Goal: Task Accomplishment & Management: Manage account settings

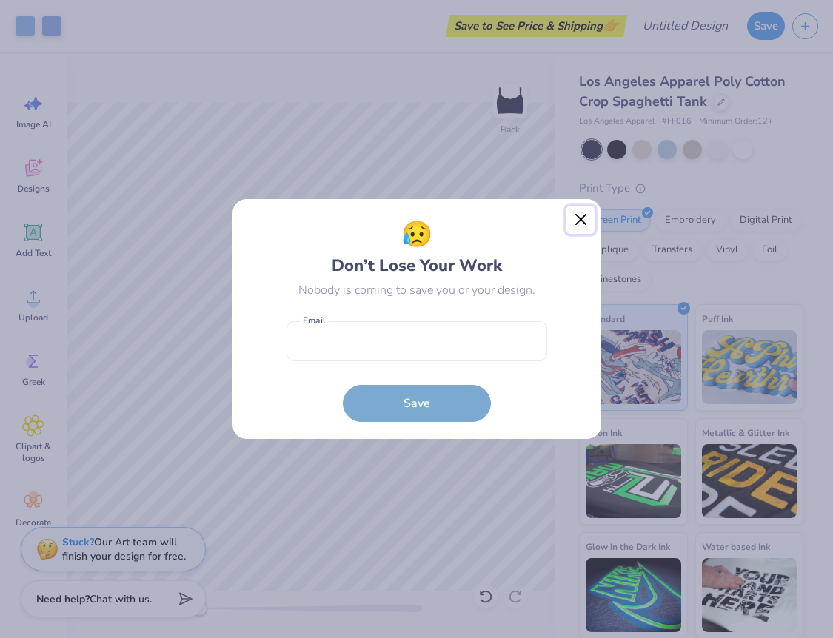
click at [584, 221] on button "Close" at bounding box center [581, 220] width 28 height 28
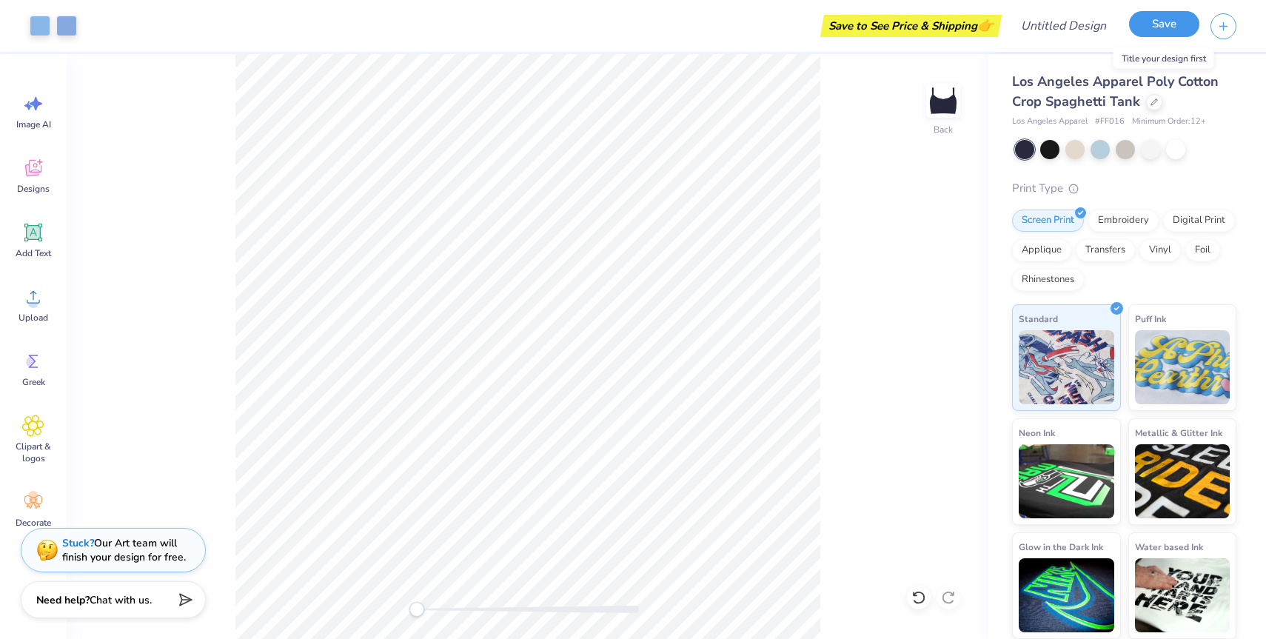
click at [832, 30] on button "Save" at bounding box center [1164, 24] width 70 height 26
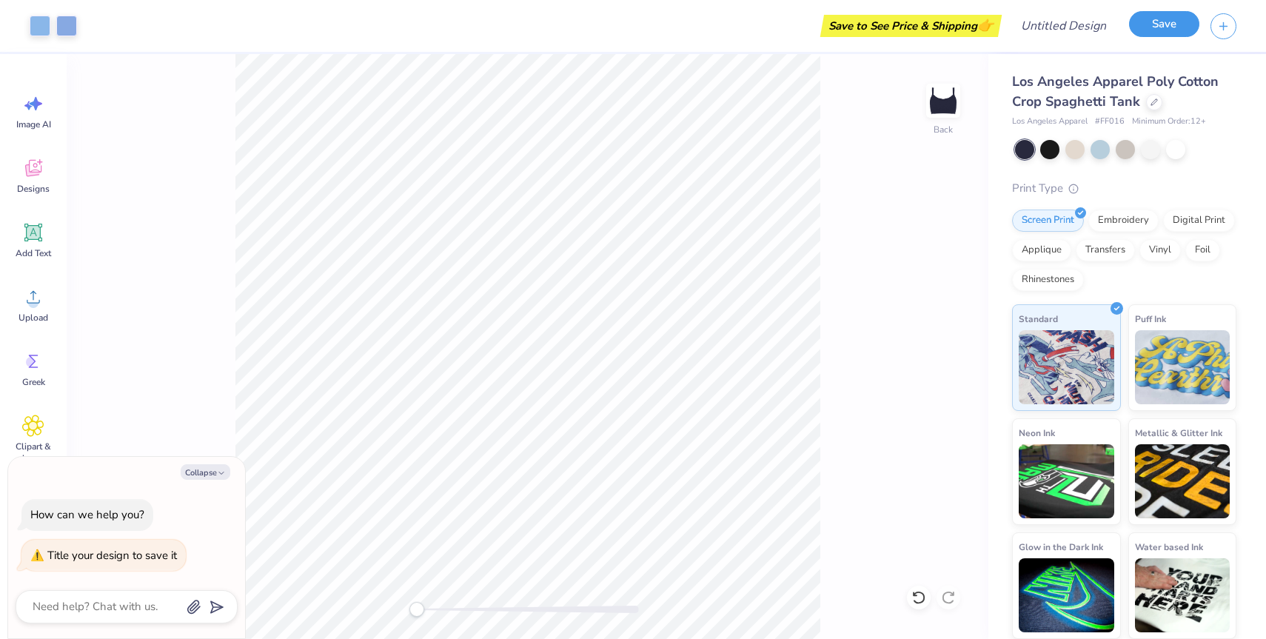
click at [832, 28] on button "Save" at bounding box center [1164, 24] width 70 height 26
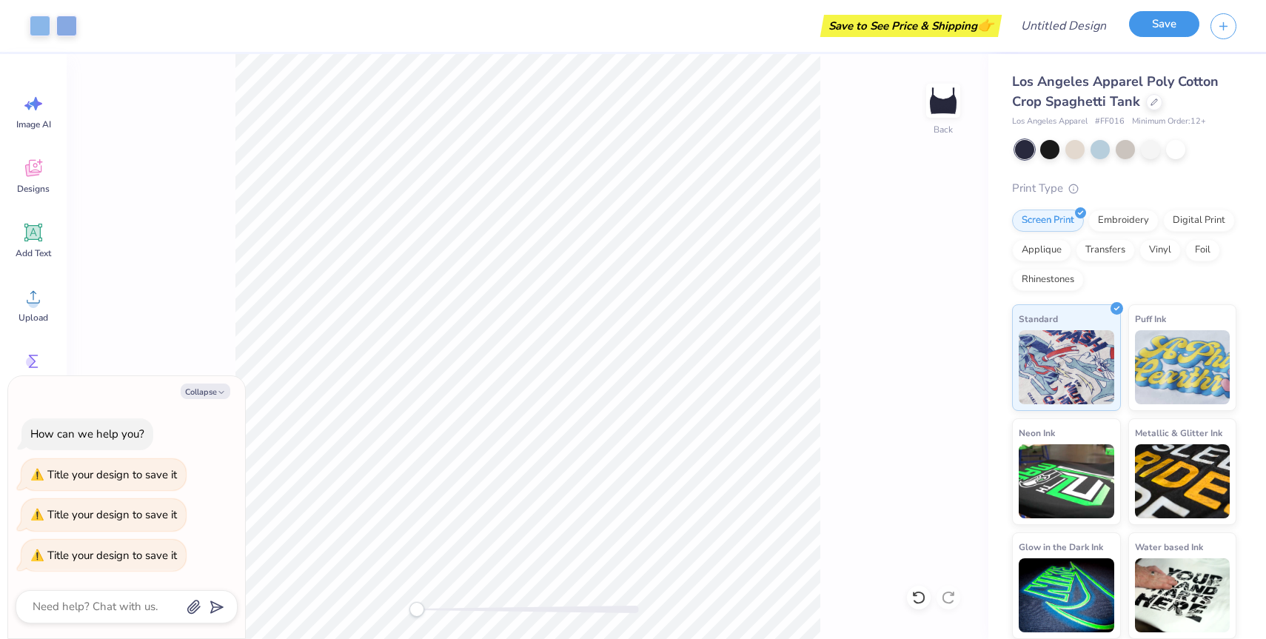
click at [832, 28] on button "Save" at bounding box center [1164, 24] width 70 height 26
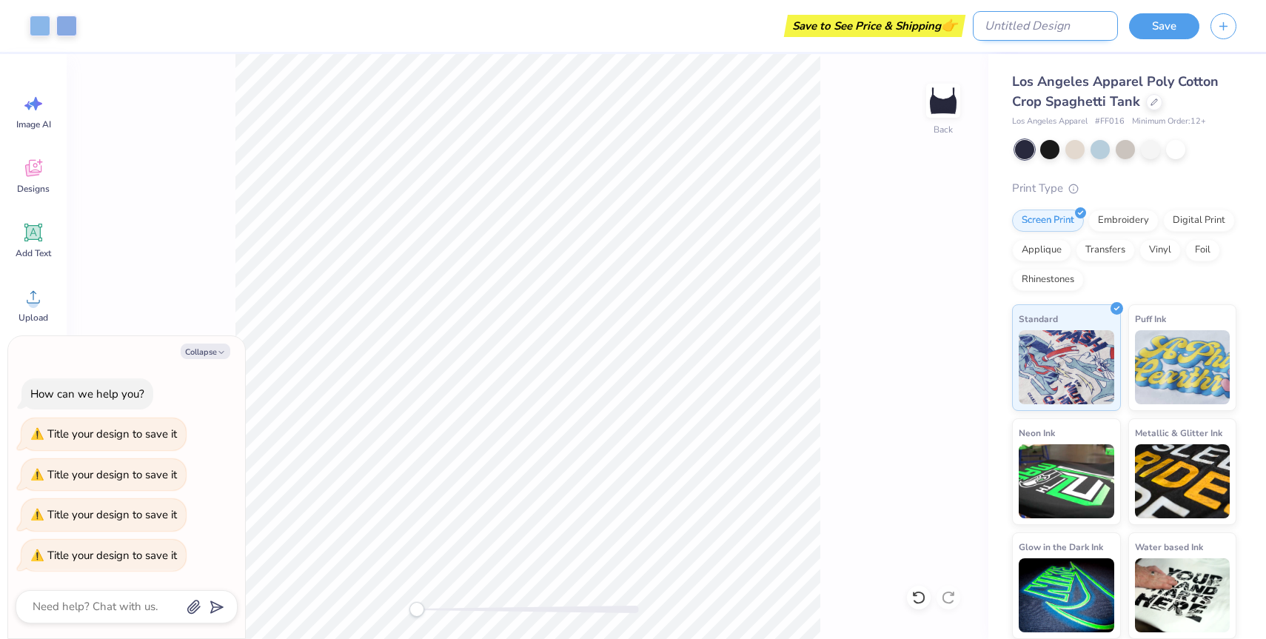
type textarea "x"
click at [832, 30] on input "Design Title" at bounding box center [1045, 26] width 145 height 30
type input "i"
type textarea "x"
type input "im"
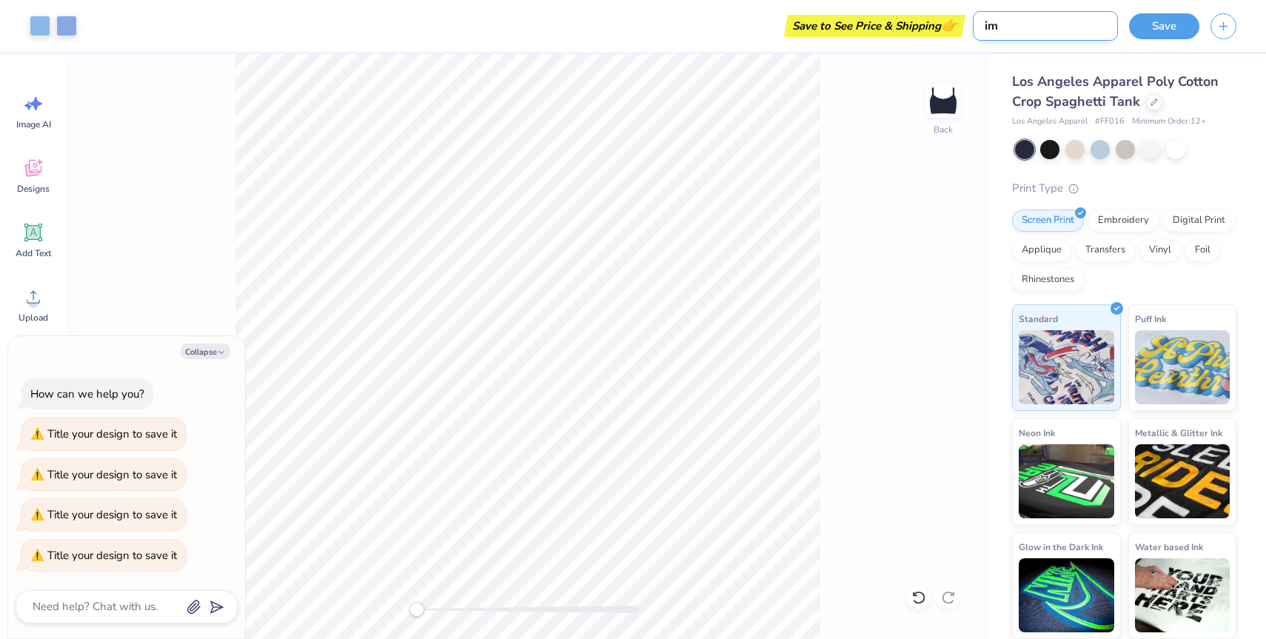
type textarea "x"
type input "imp"
type textarea "x"
type input "impa"
type textarea "x"
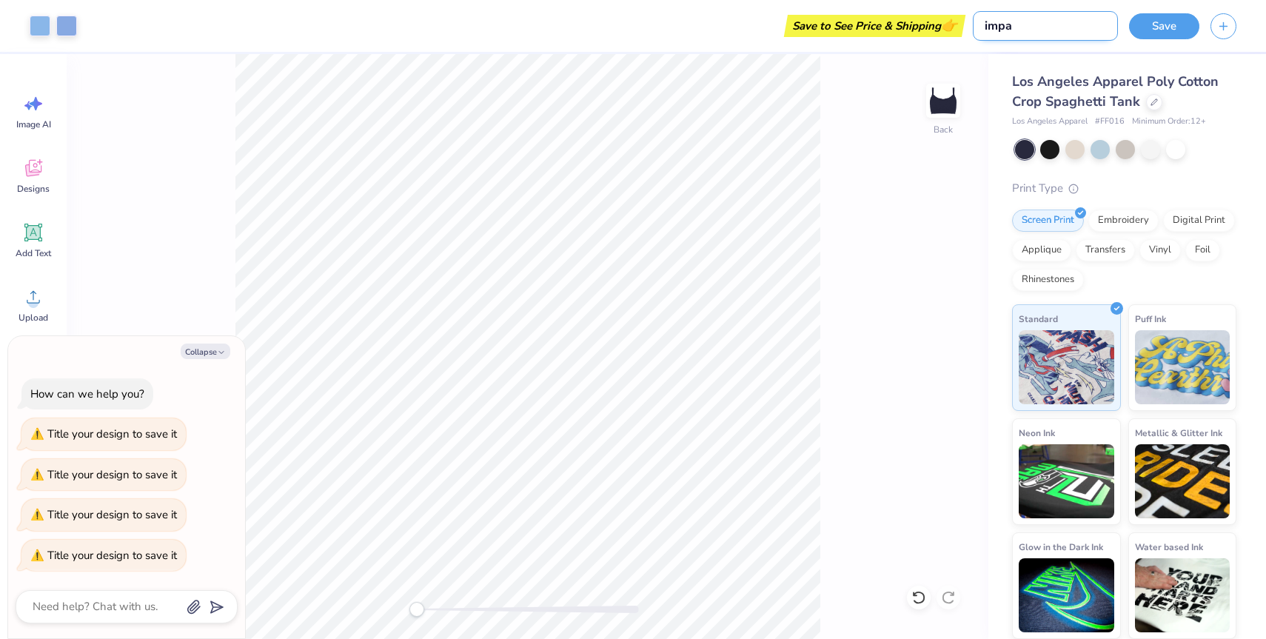
type input "impac"
type textarea "x"
type input "impact"
type textarea "x"
type input "impact"
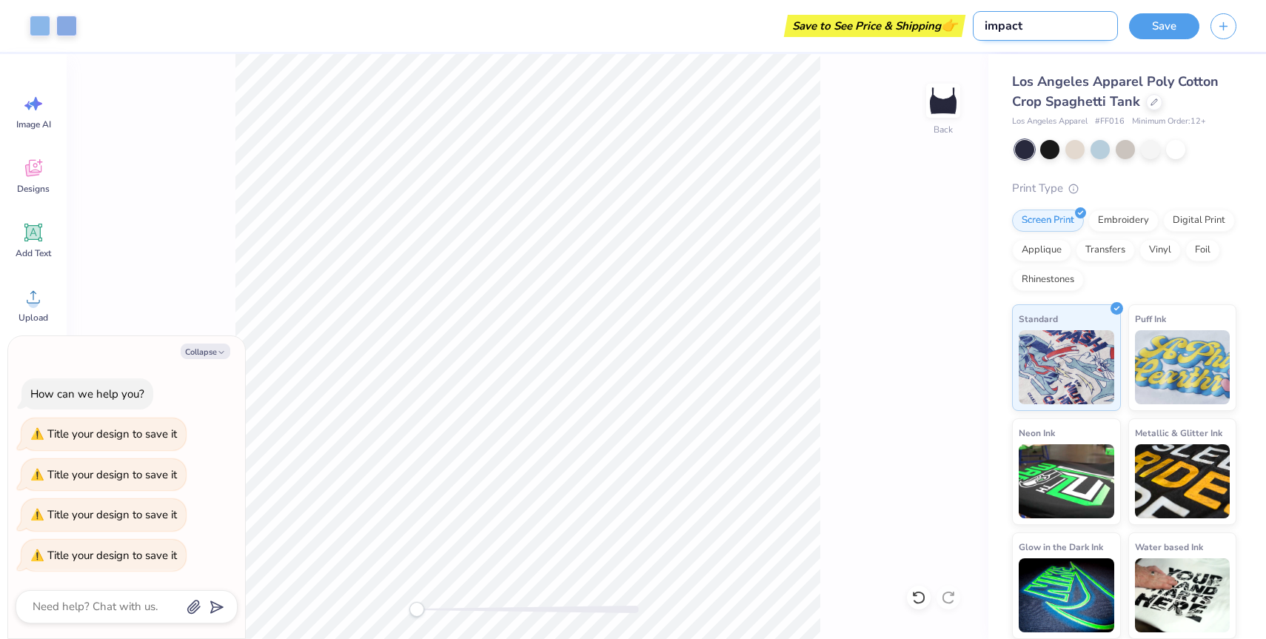
type textarea "x"
type input "impact a"
type textarea "x"
type input "impact"
type textarea "x"
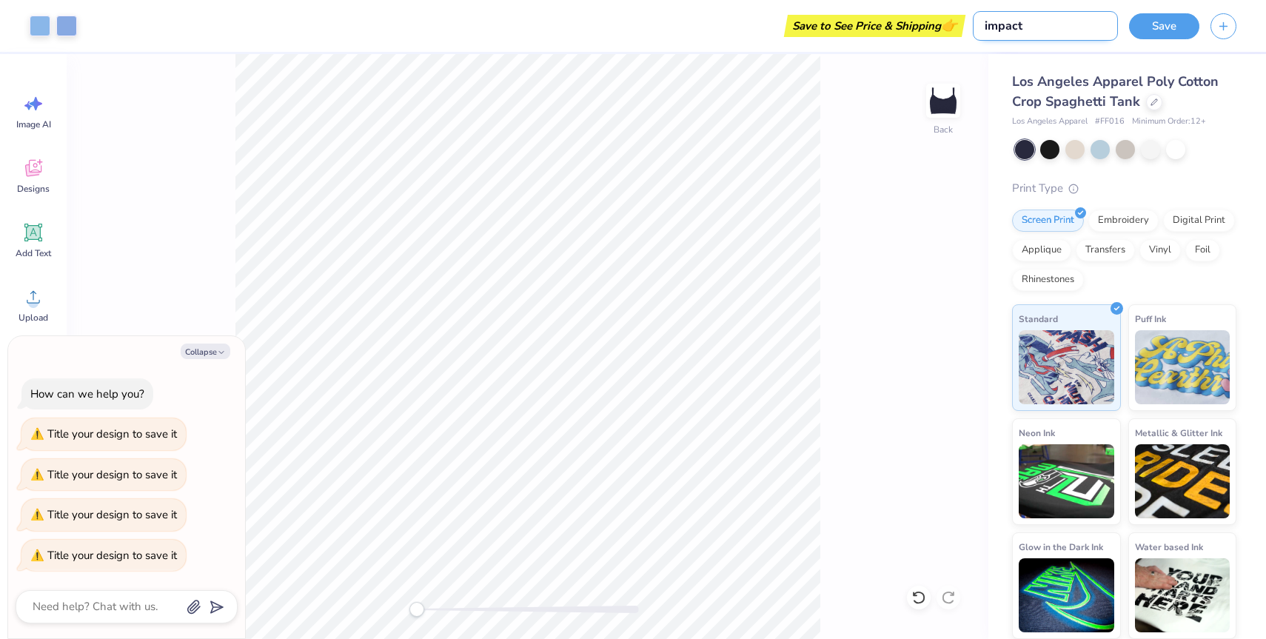
type input "impact t"
type textarea "x"
type input "impact ta"
type textarea "x"
type input "impact tan"
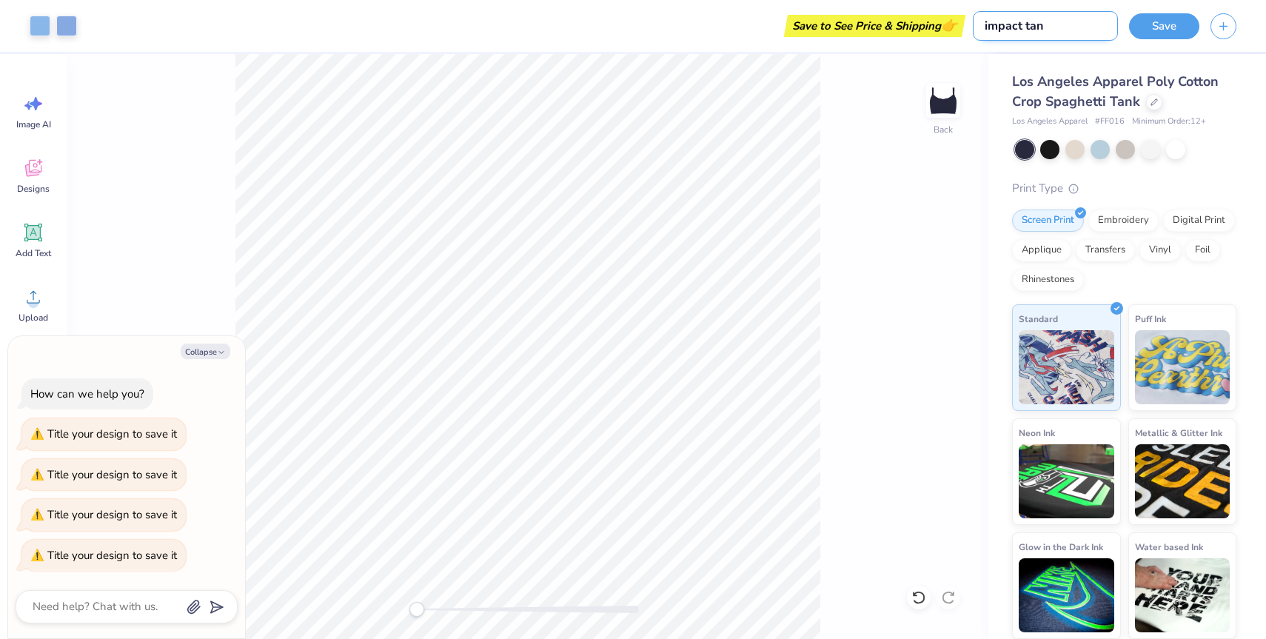
type textarea "x"
type input "impact tank"
type textarea "x"
click at [832, 29] on input "impact tank" at bounding box center [1045, 26] width 145 height 30
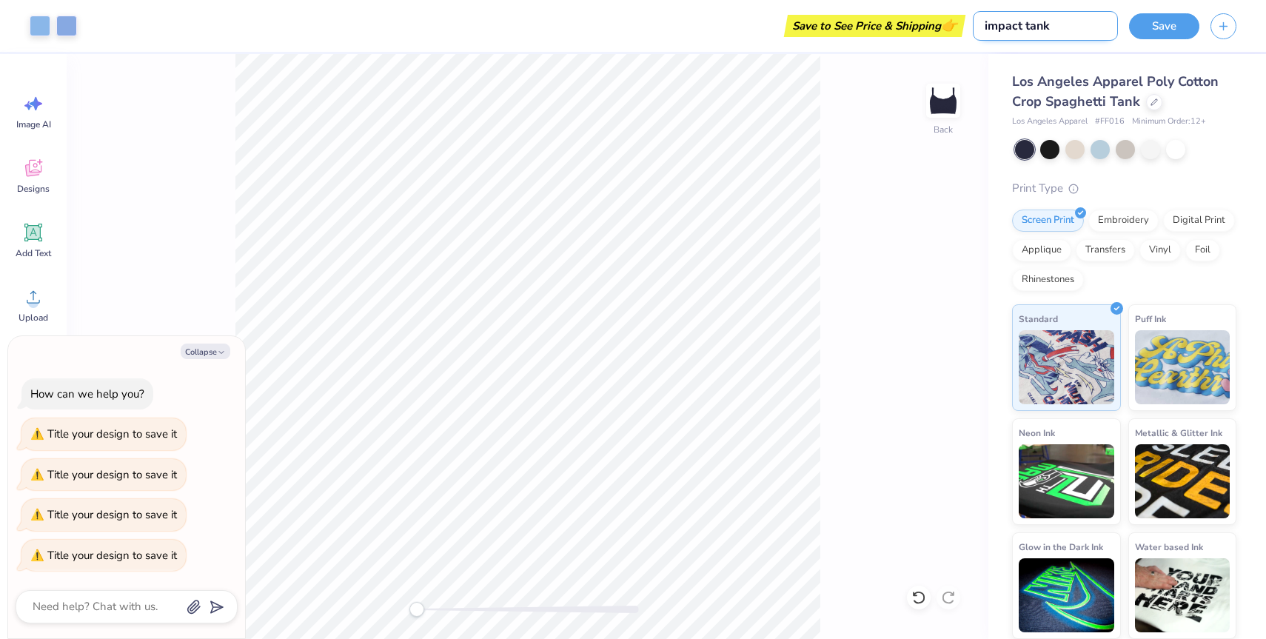
type input "impact t"
type textarea "x"
type input "impact to"
type textarea "x"
type input "impact top"
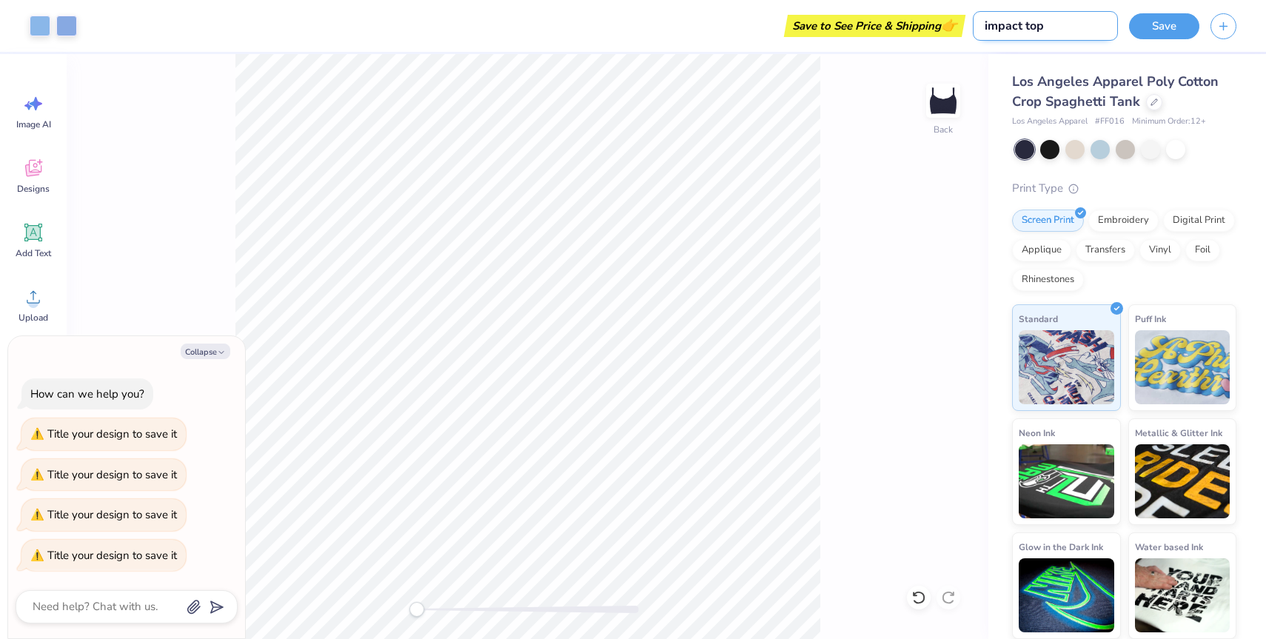
type textarea "x"
type input "impact top"
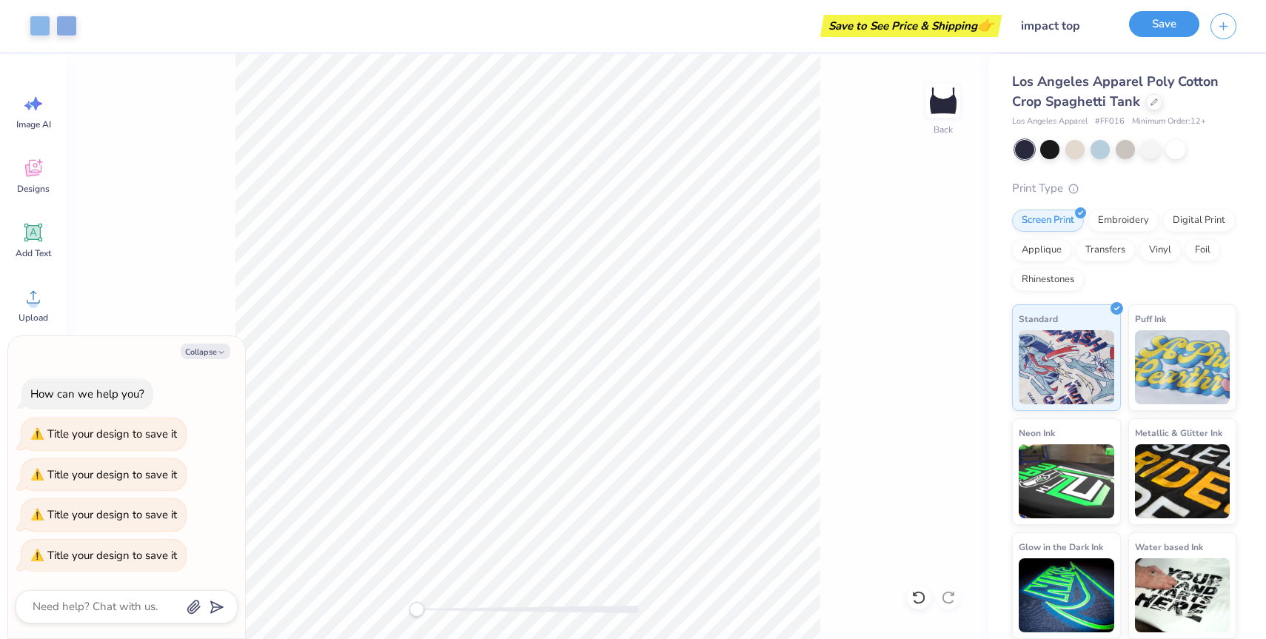
click at [832, 27] on button "Save" at bounding box center [1164, 24] width 70 height 26
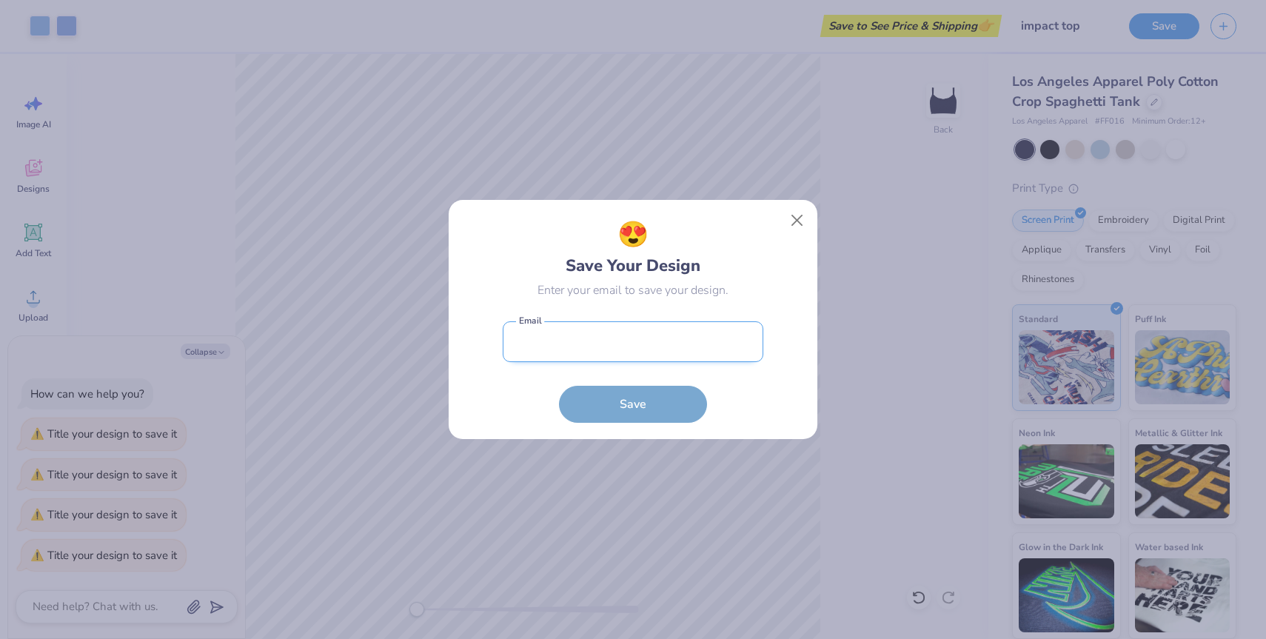
click at [574, 340] on input "email" at bounding box center [633, 341] width 261 height 41
type input "cz467@cornell.edu"
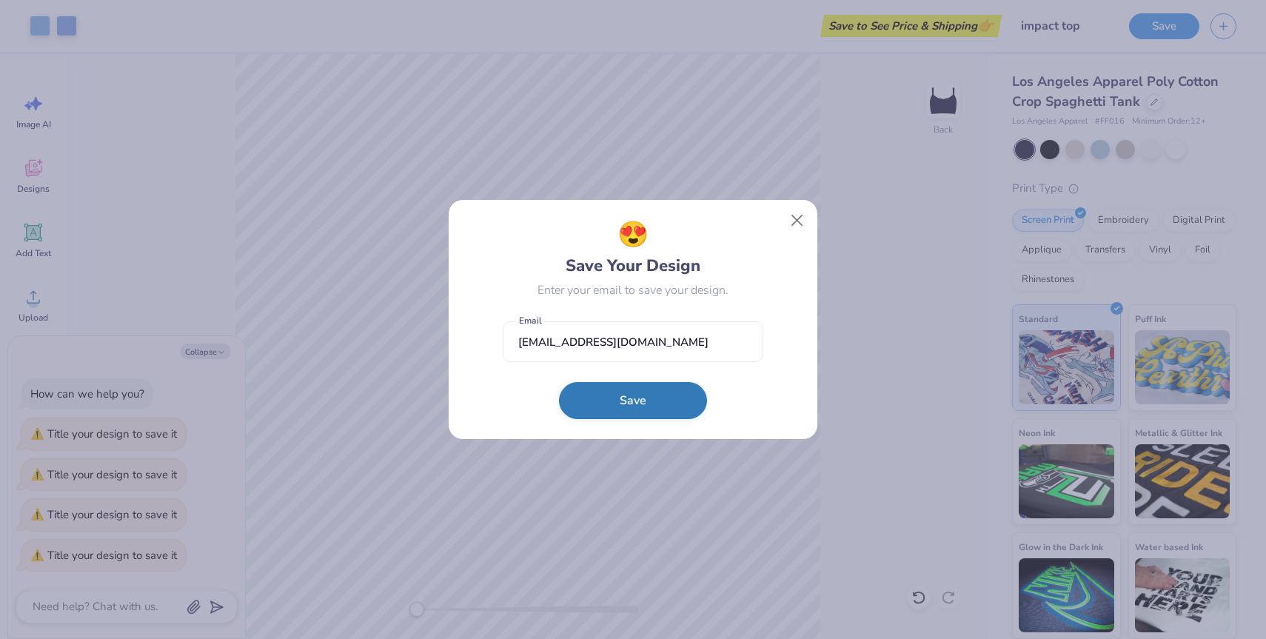
click at [584, 404] on button "Save" at bounding box center [633, 400] width 148 height 37
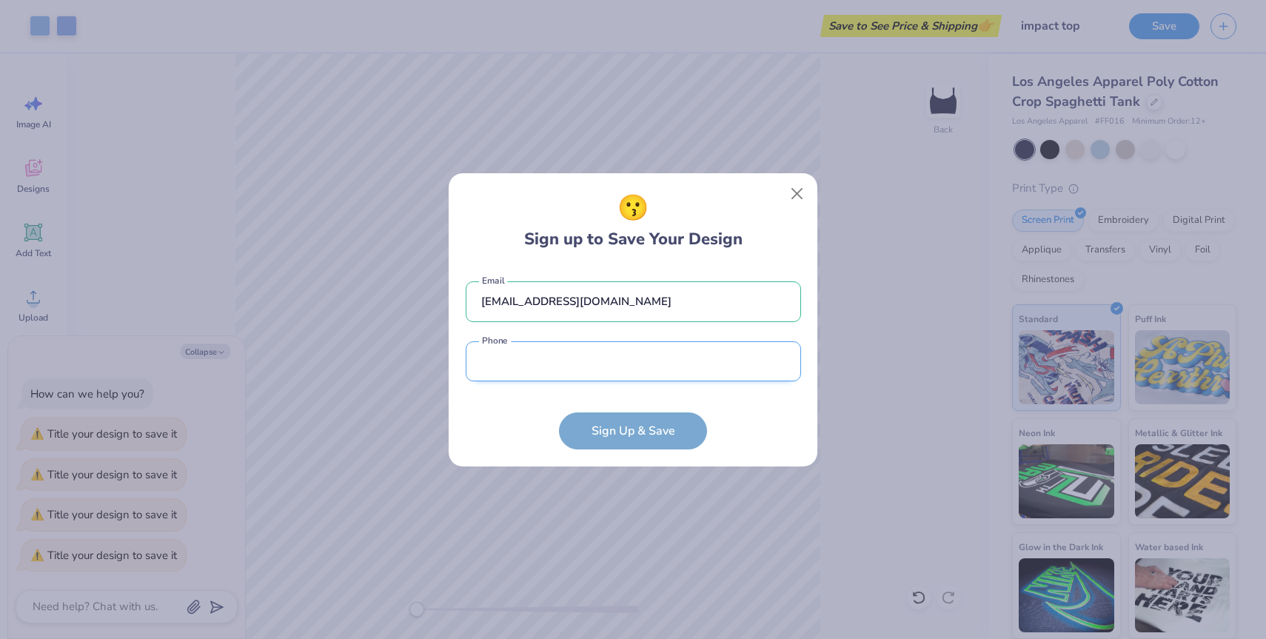
click at [553, 364] on input "tel" at bounding box center [634, 361] width 336 height 41
type input "(315) 480-9858"
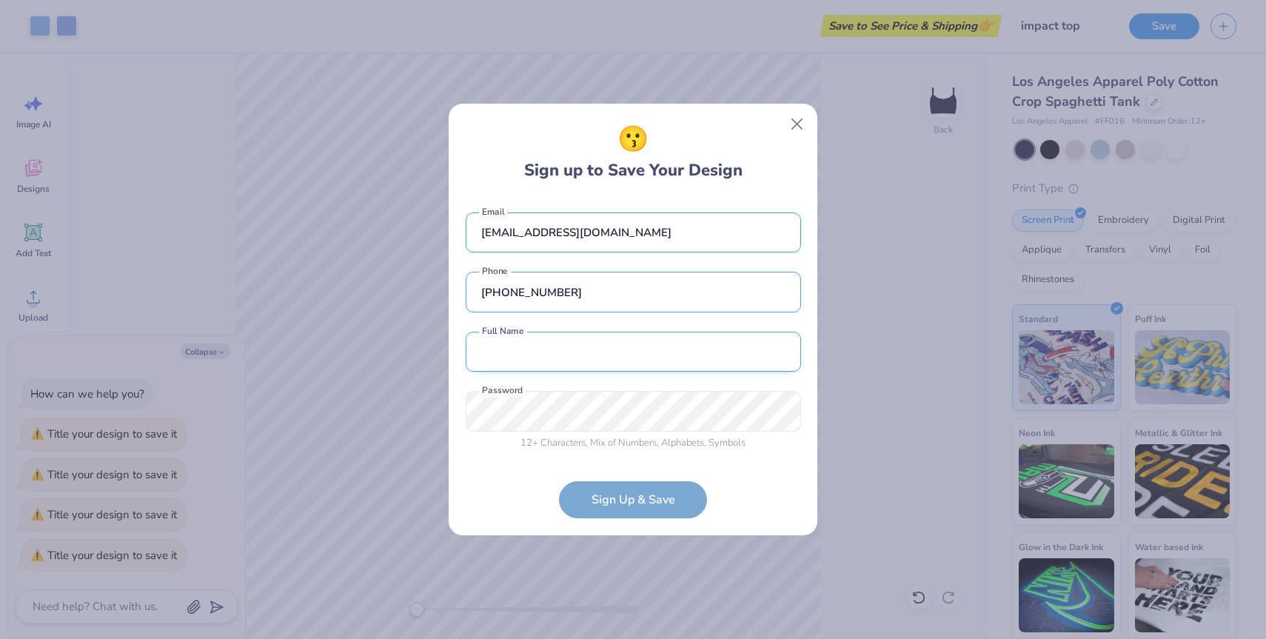
type textarea "x"
type input "(315) 480-9858"
click at [565, 360] on input "text" at bounding box center [634, 352] width 336 height 41
type input "X"
type input "Connie Zhang"
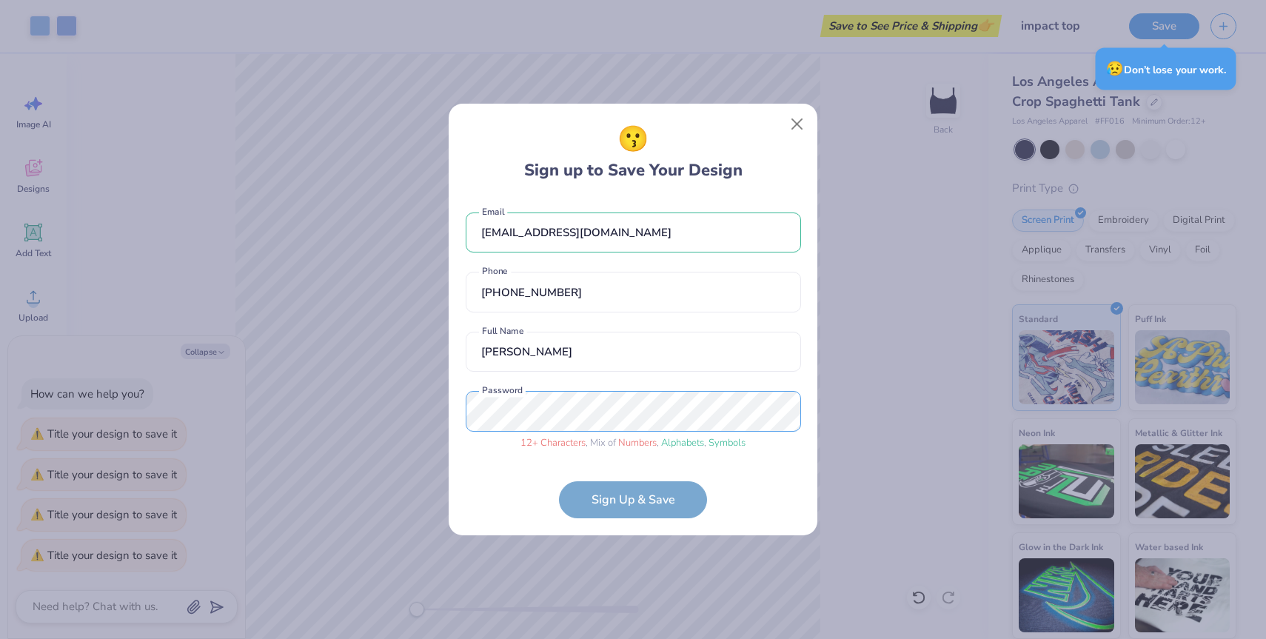
type textarea "x"
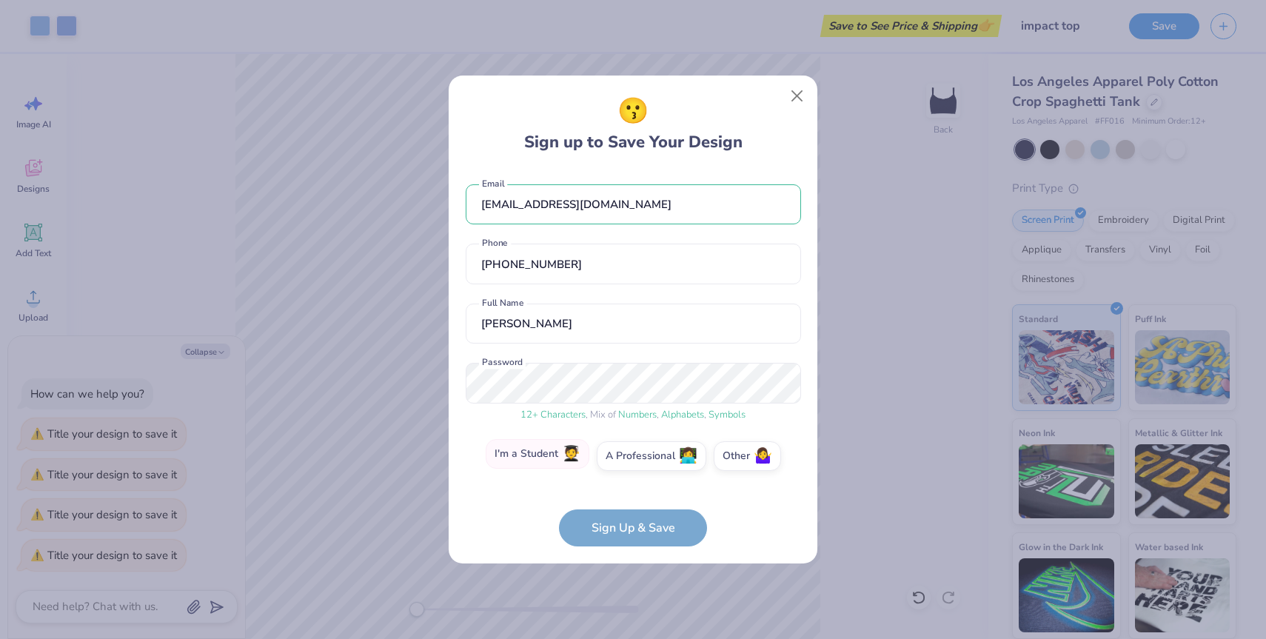
click at [530, 455] on label "I'm a Student 🧑‍🎓" at bounding box center [538, 454] width 104 height 30
click at [629, 455] on input "I'm a Student 🧑‍🎓" at bounding box center [634, 460] width 10 height 10
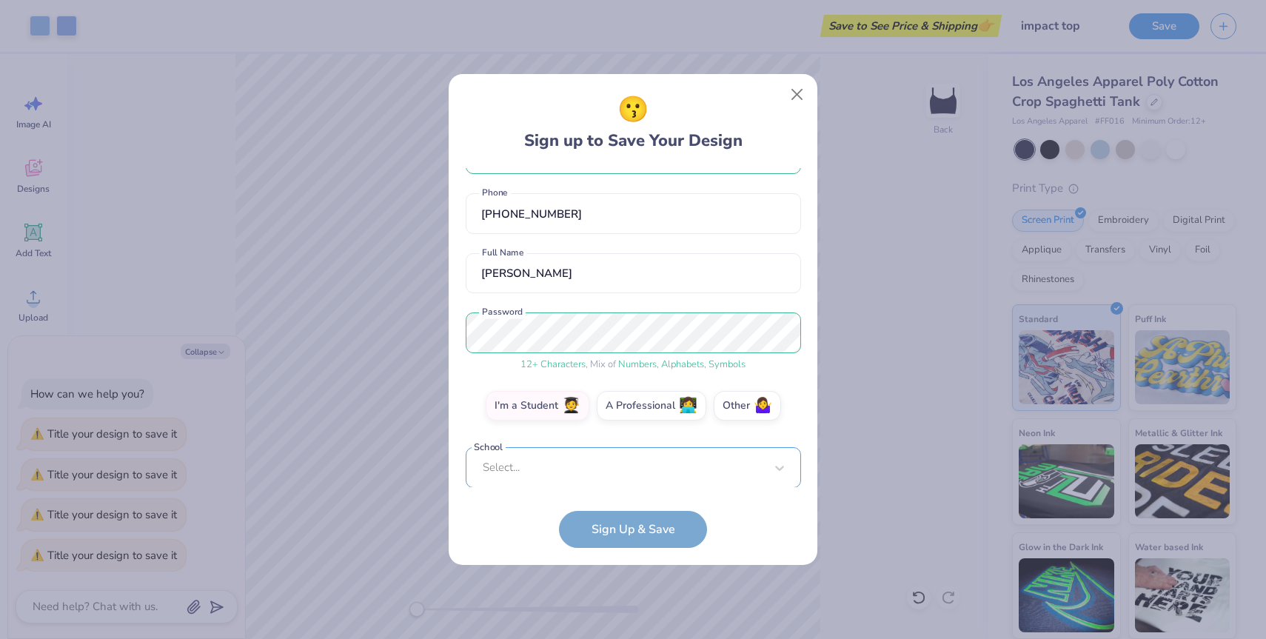
click at [571, 475] on div "Select..." at bounding box center [634, 467] width 336 height 41
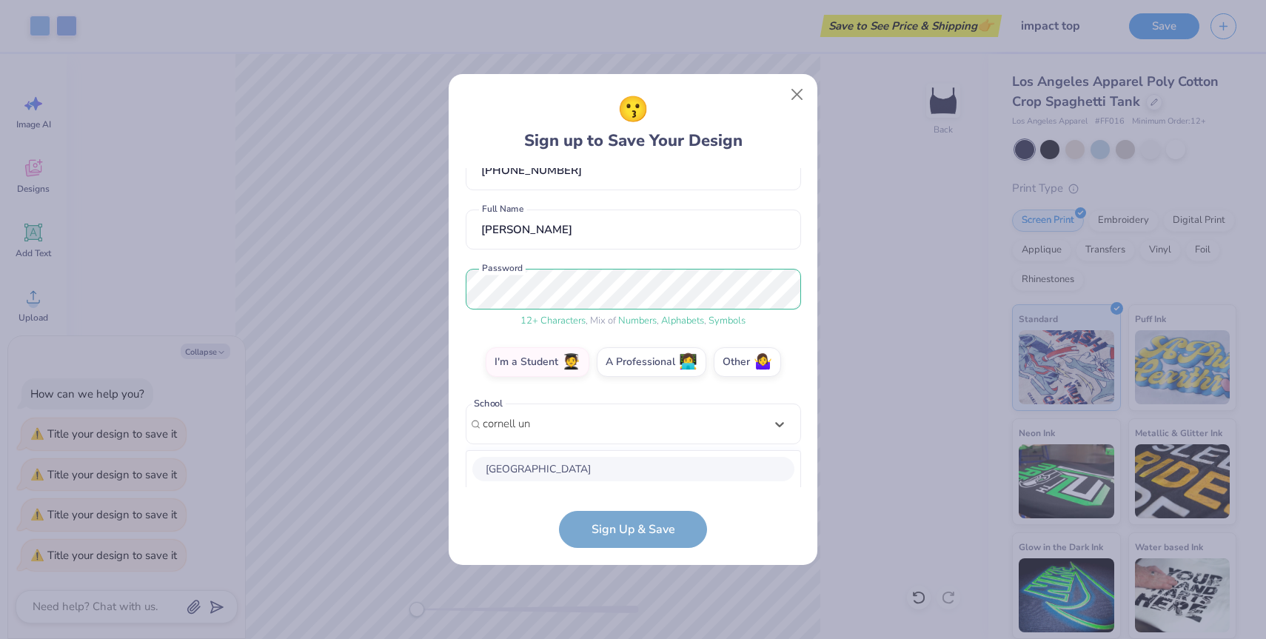
scroll to position [278, 0]
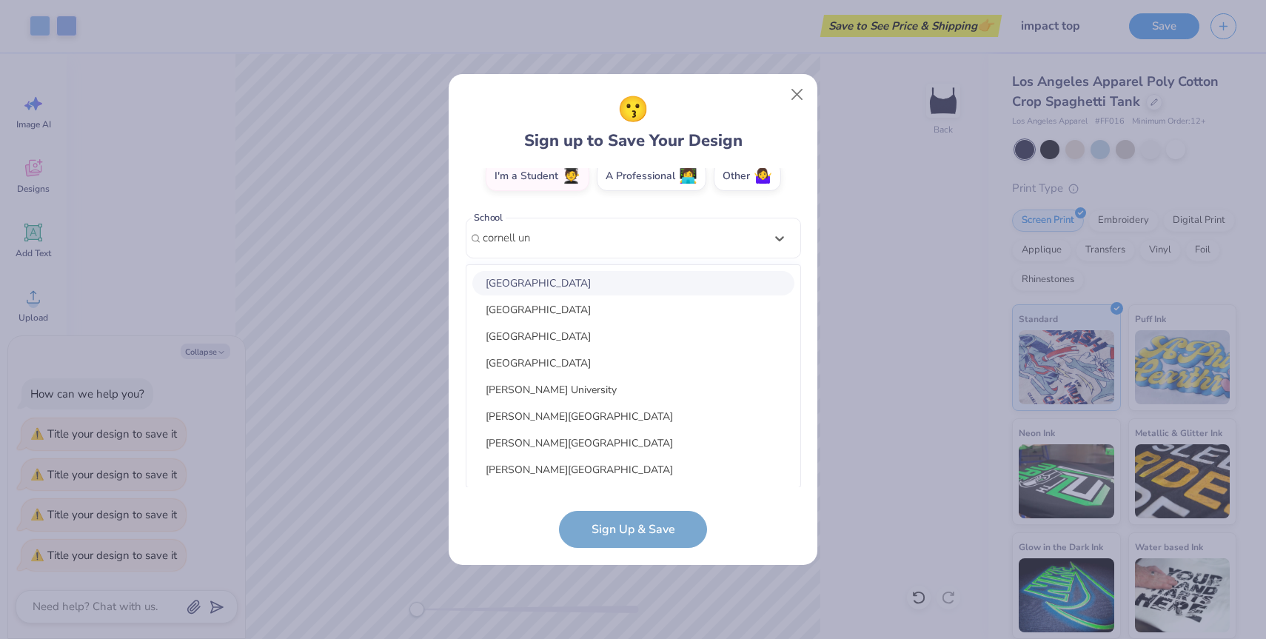
click at [542, 280] on div "Cornell University" at bounding box center [634, 283] width 322 height 24
type input "cornell un"
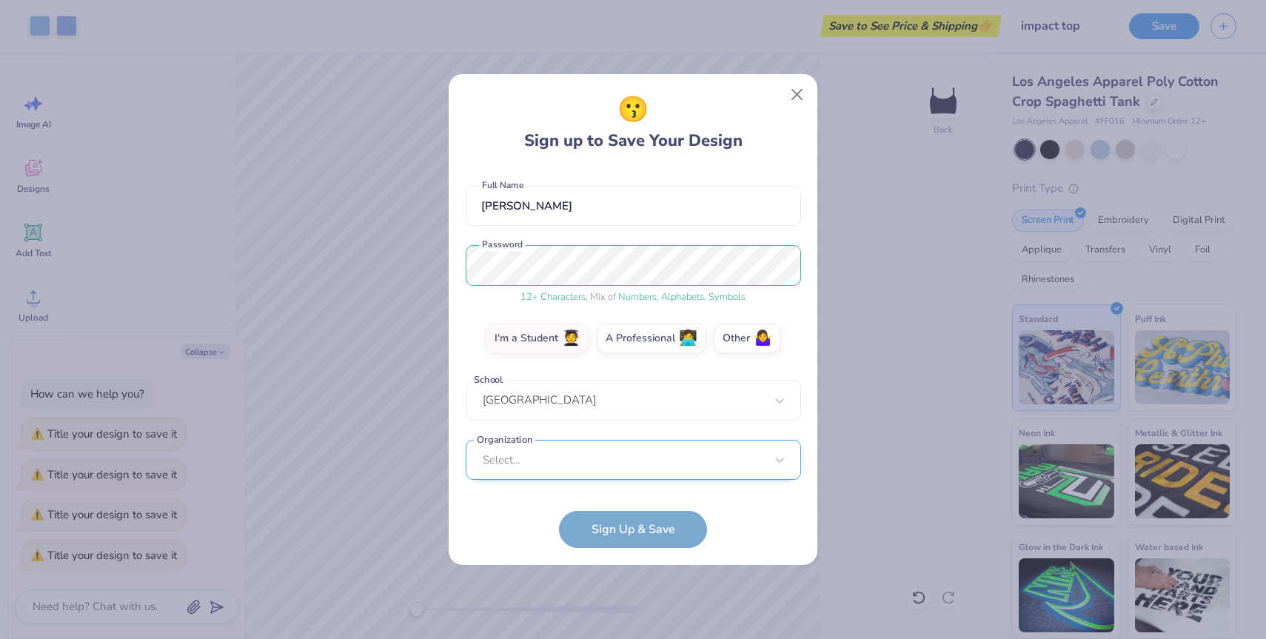
click at [567, 468] on div "Select..." at bounding box center [634, 460] width 336 height 41
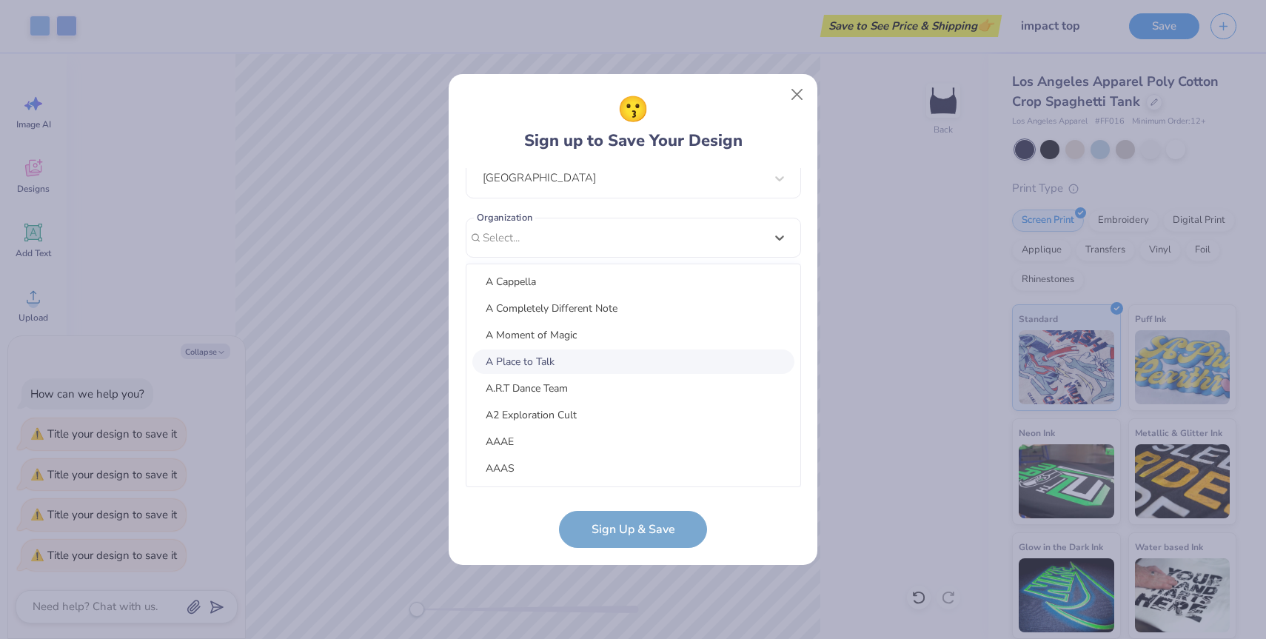
scroll to position [824, 0]
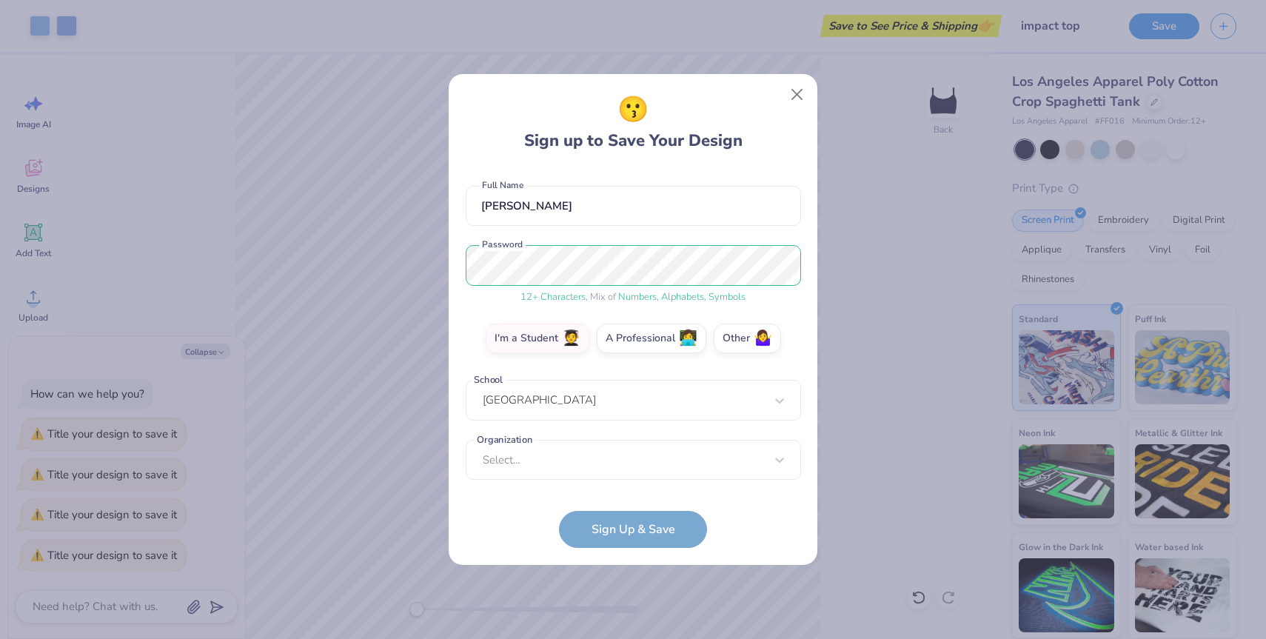
click at [810, 235] on div "😗 Sign up to Save Your Design cz467@cornell.edu Email (315) 480-9858 Phone Conn…" at bounding box center [633, 319] width 369 height 491
click at [625, 529] on form "cz467@cornell.edu Email (315) 480-9858 Phone Connie Zhang Full Name 12 + Charac…" at bounding box center [634, 358] width 336 height 381
click at [647, 524] on form "cz467@cornell.edu Email (315) 480-9858 Phone Connie Zhang Full Name 12 + Charac…" at bounding box center [634, 358] width 336 height 381
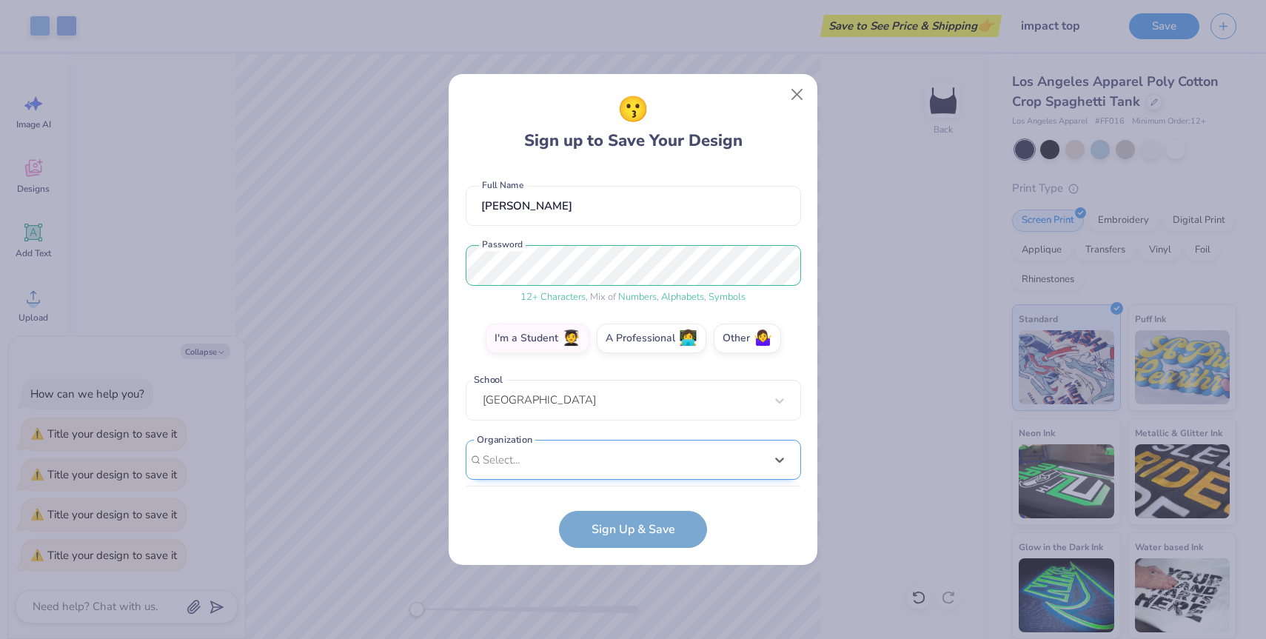
click at [599, 467] on div "option focused, 8 of 45. 45 results available. Use Up and Down to choose option…" at bounding box center [634, 575] width 336 height 270
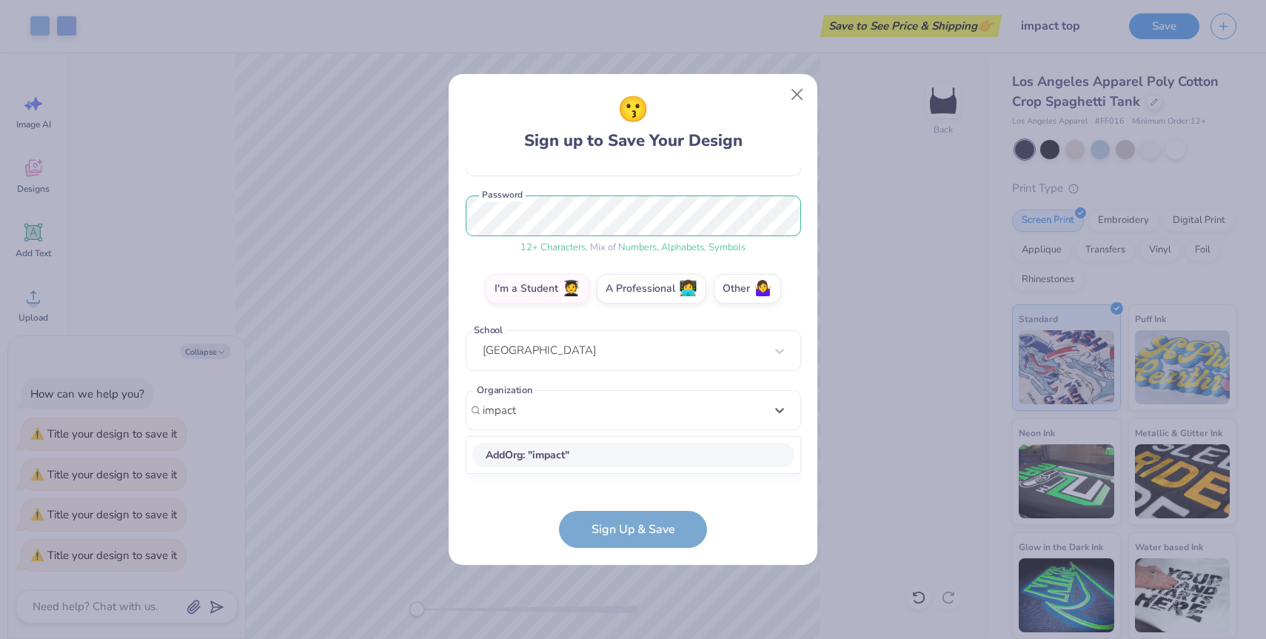
scroll to position [166, 0]
type input "impact dance troupe"
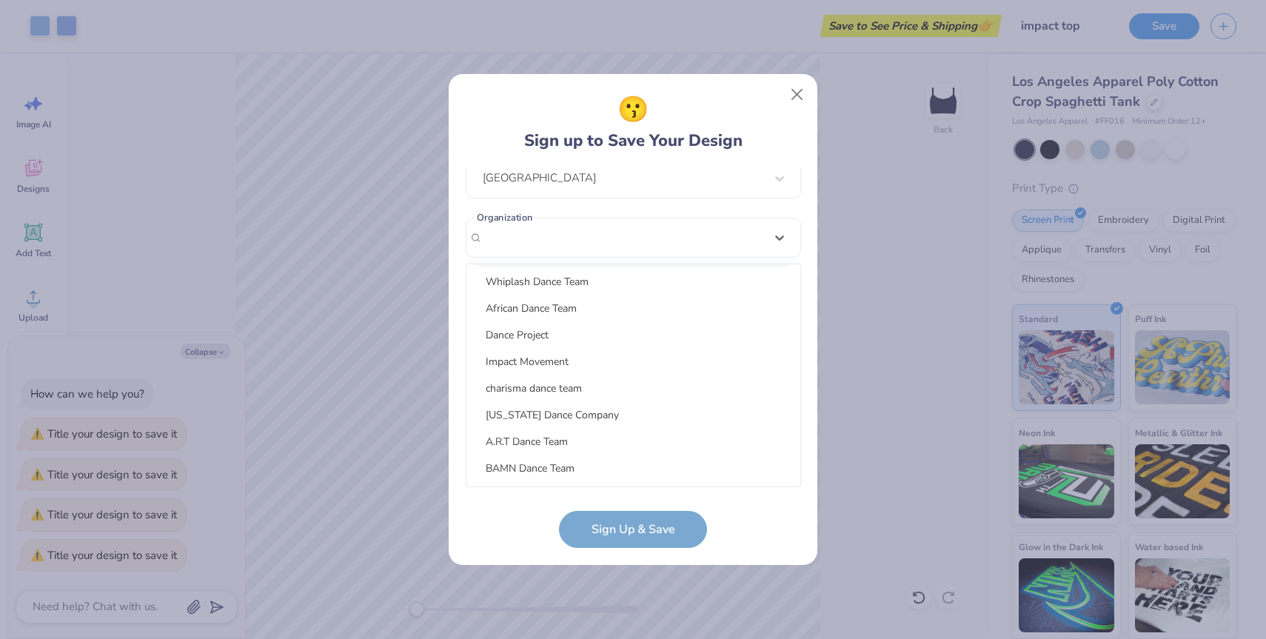
scroll to position [116, 0]
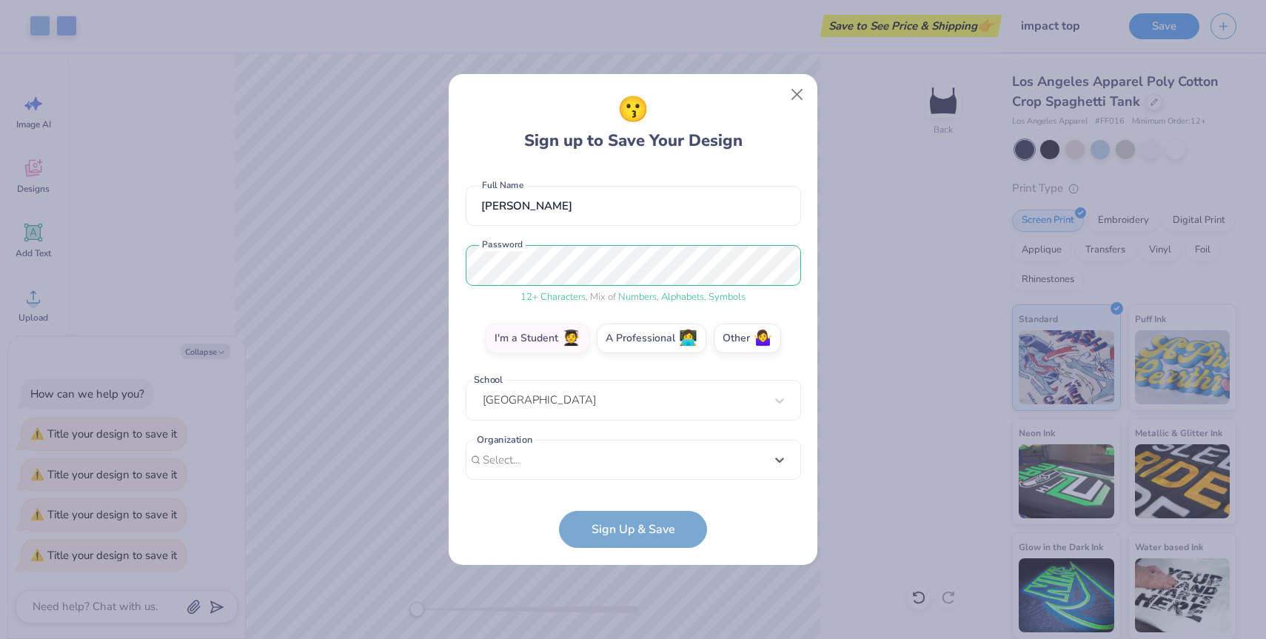
drag, startPoint x: 587, startPoint y: 235, endPoint x: 536, endPoint y: 235, distance: 51.1
click at [535, 235] on div "cz467@cornell.edu Email (315) 480-9858 Phone Connie Zhang Full Name 12 + Charac…" at bounding box center [634, 328] width 336 height 320
click at [797, 93] on button "Close" at bounding box center [798, 95] width 28 height 28
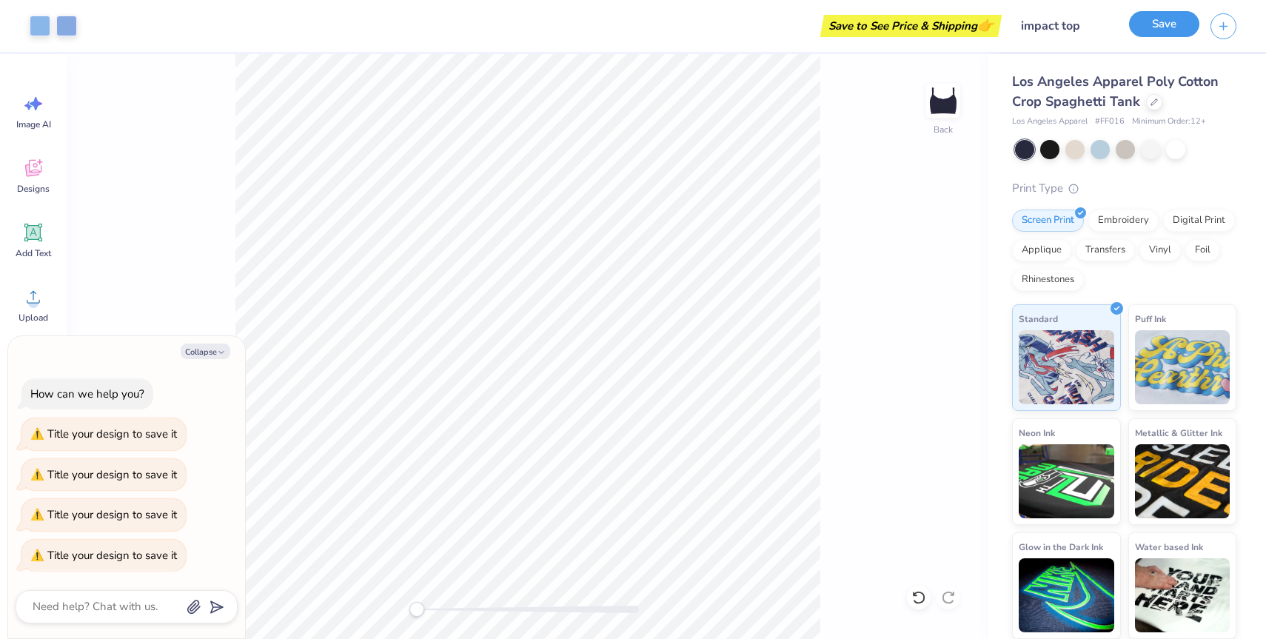
click at [832, 24] on button "Save" at bounding box center [1164, 24] width 70 height 26
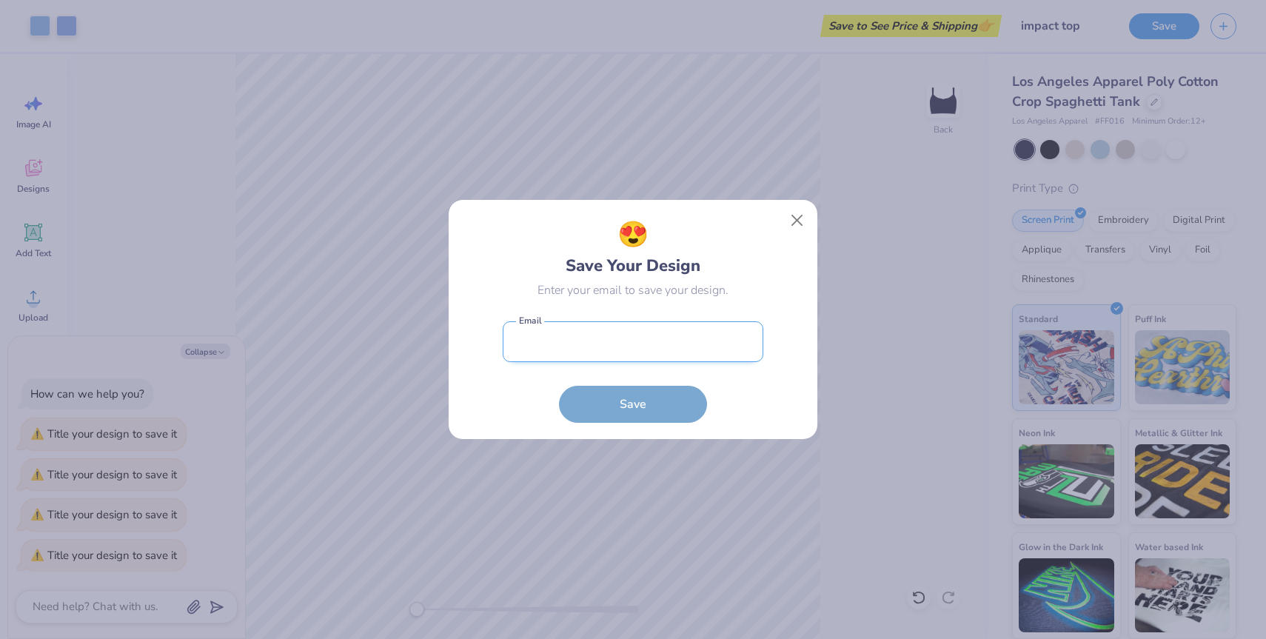
click at [662, 348] on input "email" at bounding box center [633, 341] width 261 height 41
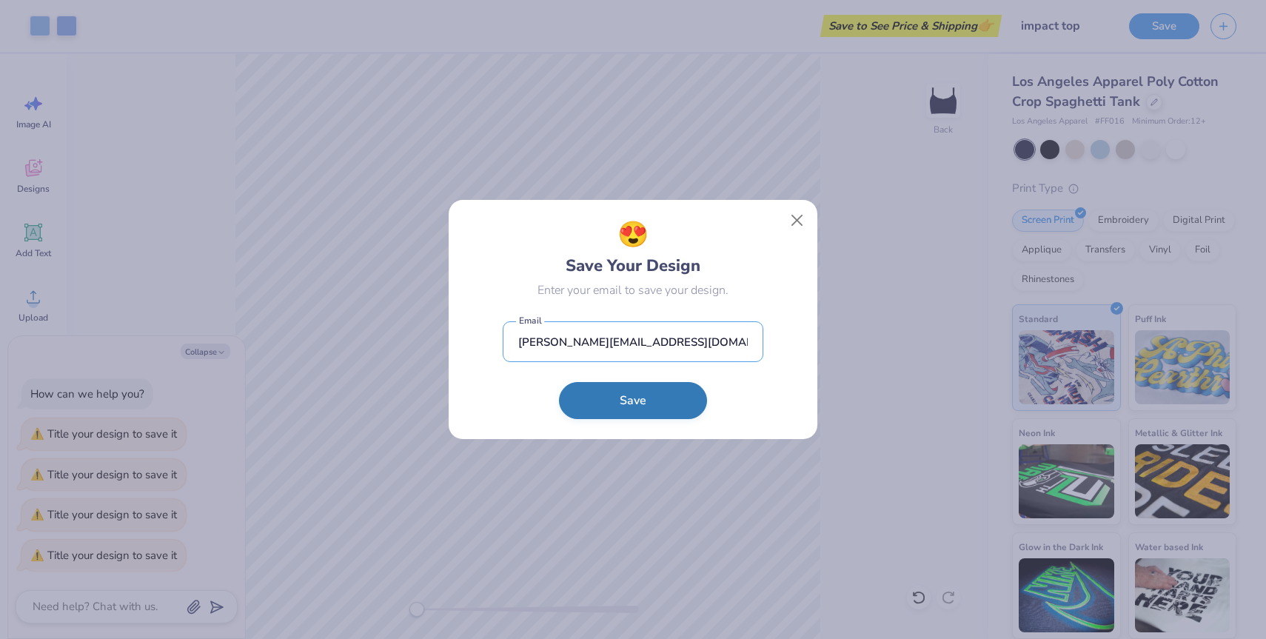
type input "connie.xy.zhang@gmail.com"
click at [612, 406] on button "Save" at bounding box center [633, 400] width 148 height 37
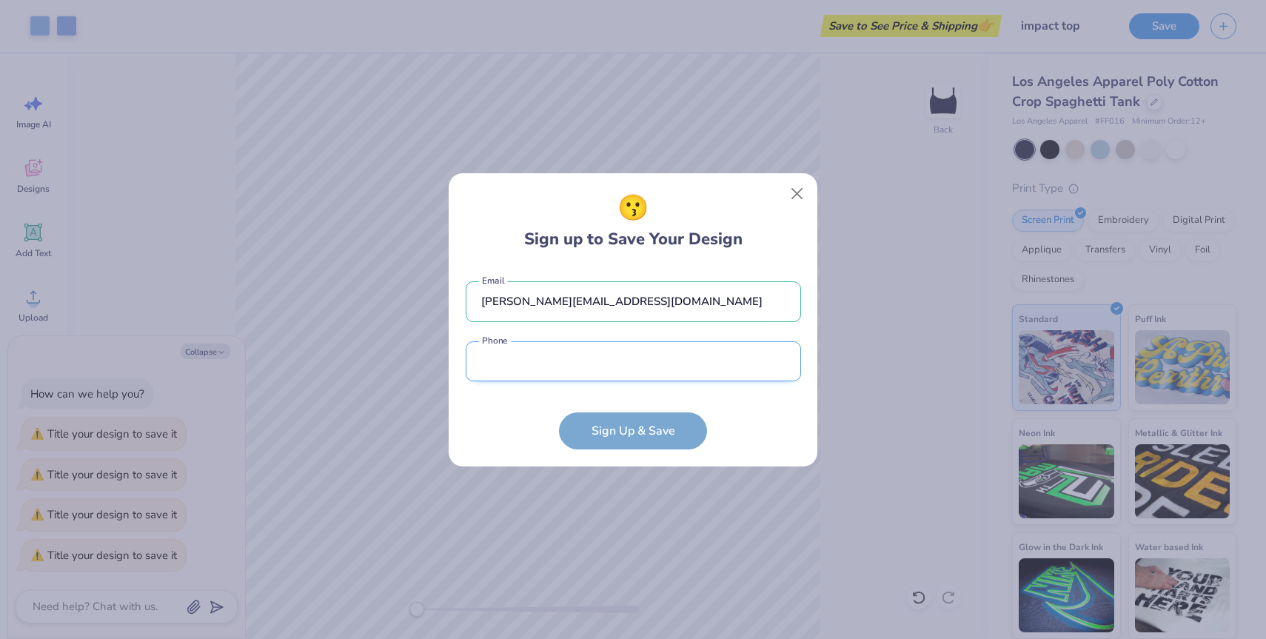
click at [561, 367] on input "tel" at bounding box center [634, 361] width 336 height 41
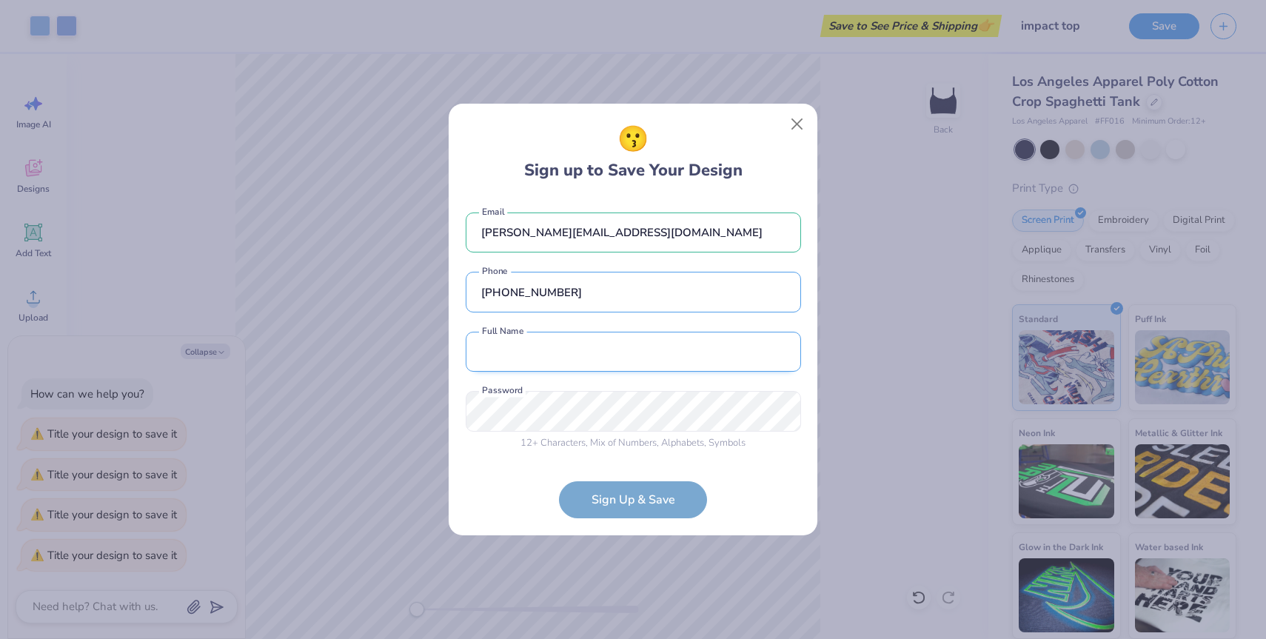
type input "(315) 480-9858"
click at [571, 359] on input "text" at bounding box center [634, 352] width 336 height 41
type input "Connie Zhang"
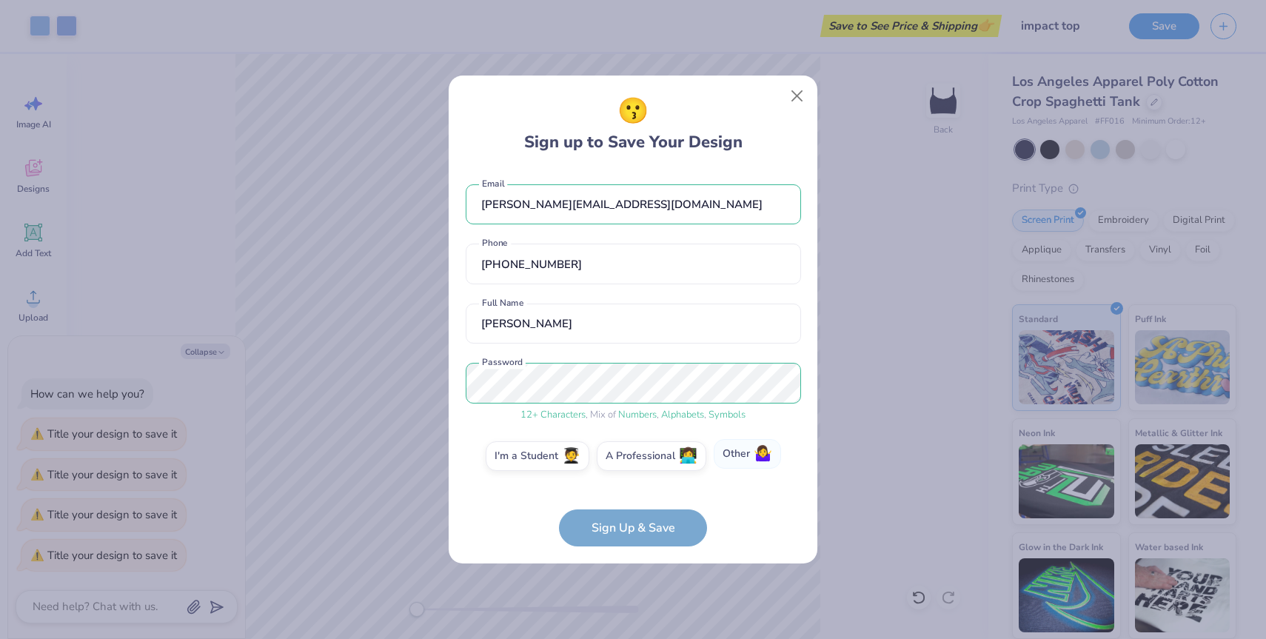
click at [728, 453] on label "Other 🤷‍♀️" at bounding box center [747, 454] width 67 height 30
click at [638, 455] on input "Other 🤷‍♀️" at bounding box center [634, 460] width 10 height 10
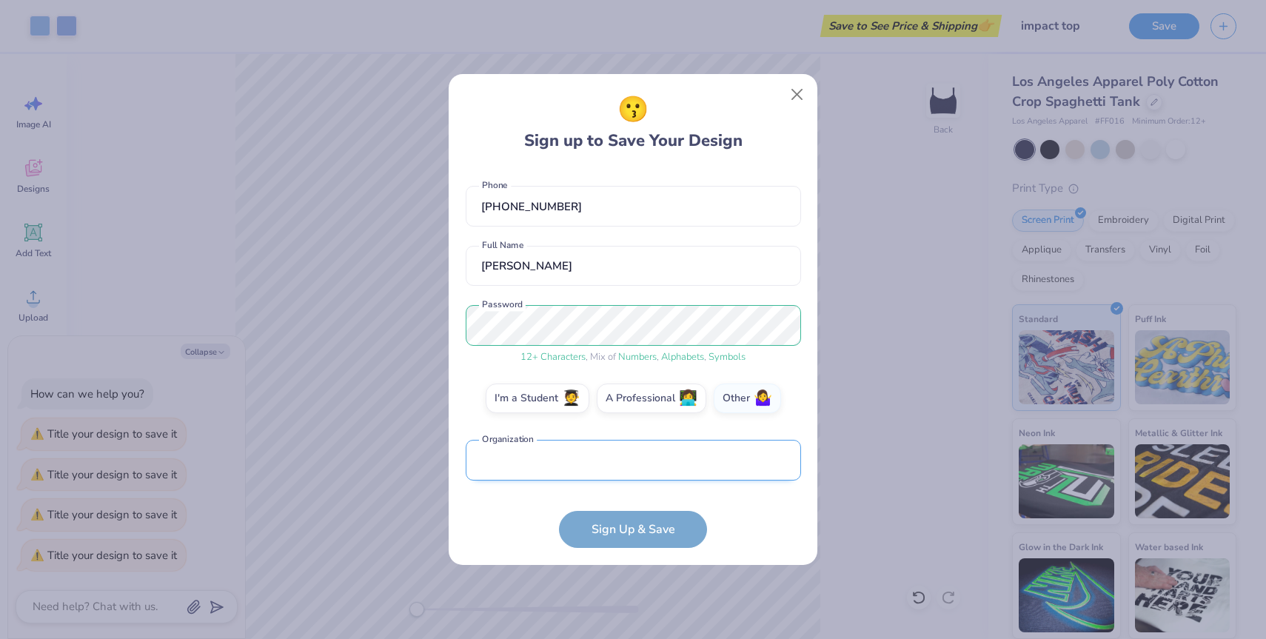
click at [604, 458] on input "text" at bounding box center [634, 460] width 336 height 41
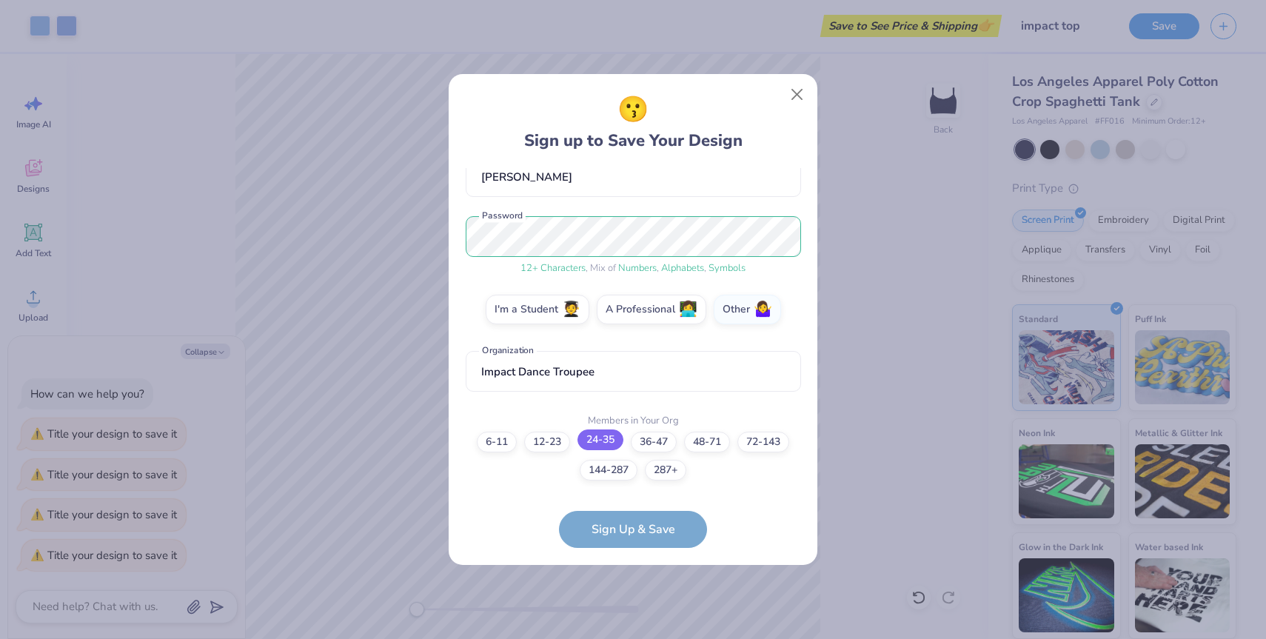
click at [598, 439] on label "24-35" at bounding box center [601, 440] width 46 height 21
click at [629, 597] on input "24-35" at bounding box center [634, 602] width 10 height 10
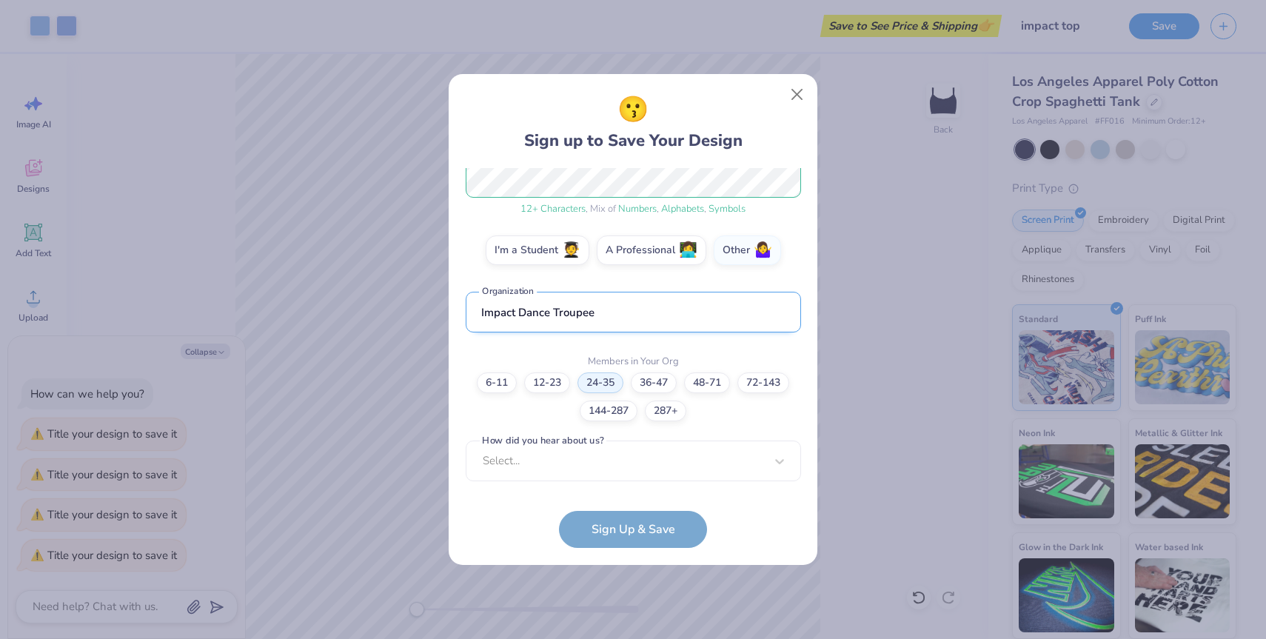
click at [609, 308] on input "Impact Dance Troupee" at bounding box center [634, 312] width 336 height 41
type input "Impact Dance Troupe"
click at [570, 457] on div "Select..." at bounding box center [634, 461] width 336 height 41
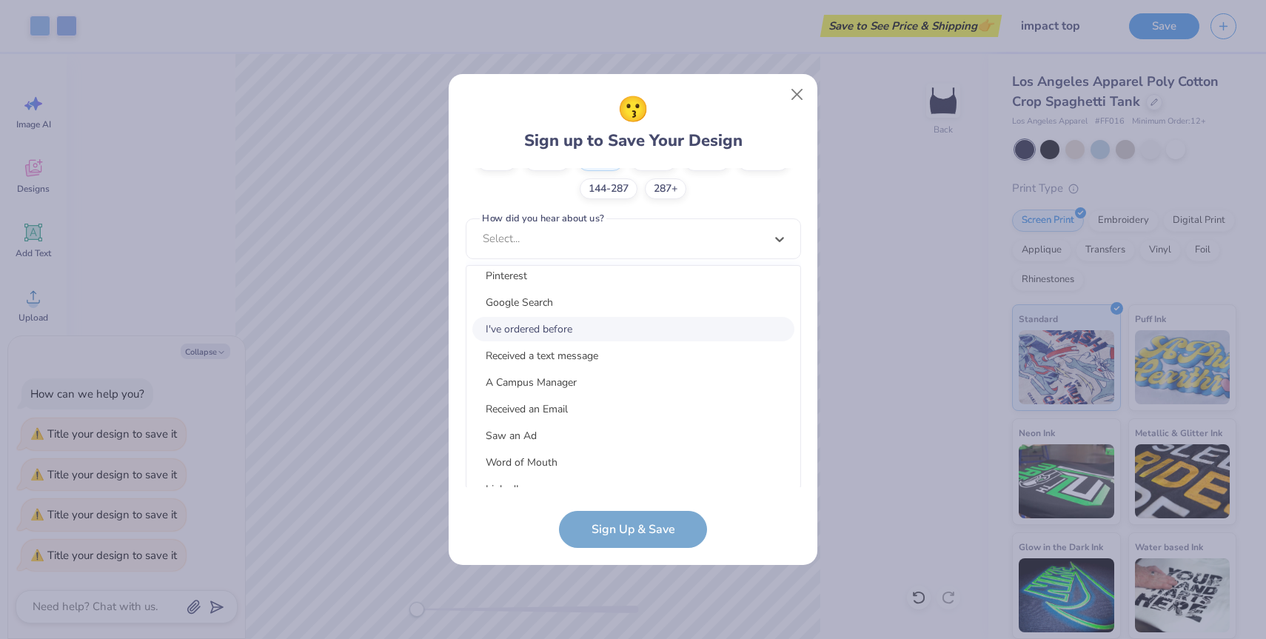
scroll to position [11, 0]
click at [578, 325] on div "I've ordered before" at bounding box center [634, 326] width 322 height 24
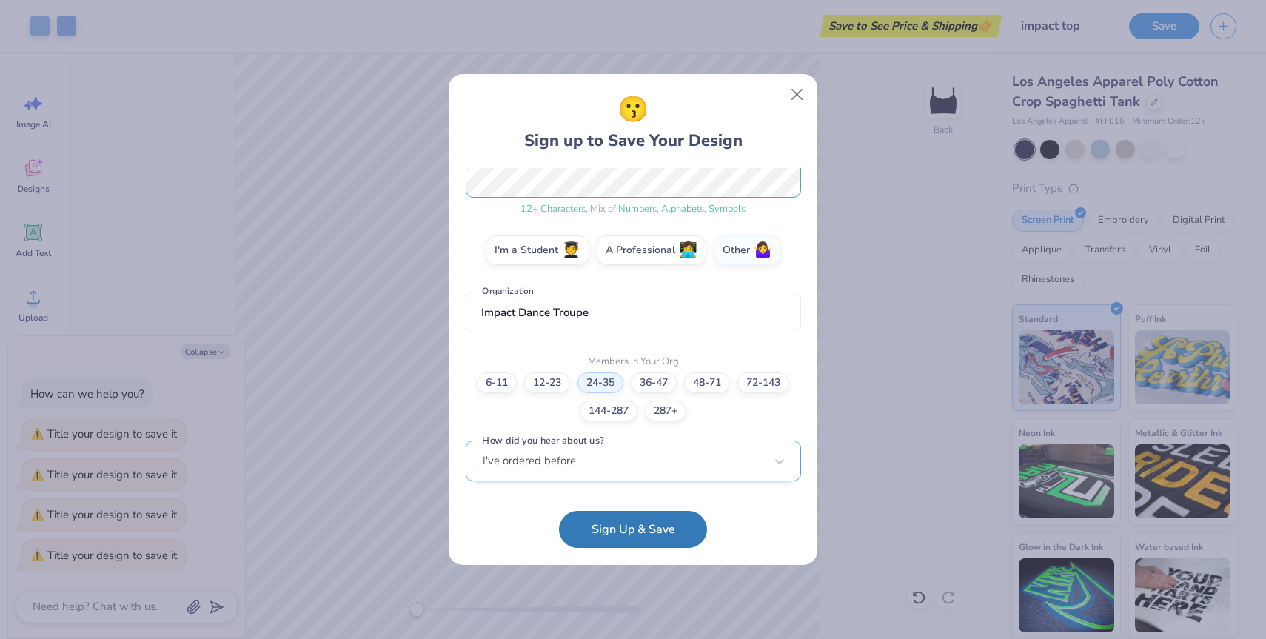
click at [530, 455] on div "I've ordered before" at bounding box center [634, 461] width 336 height 41
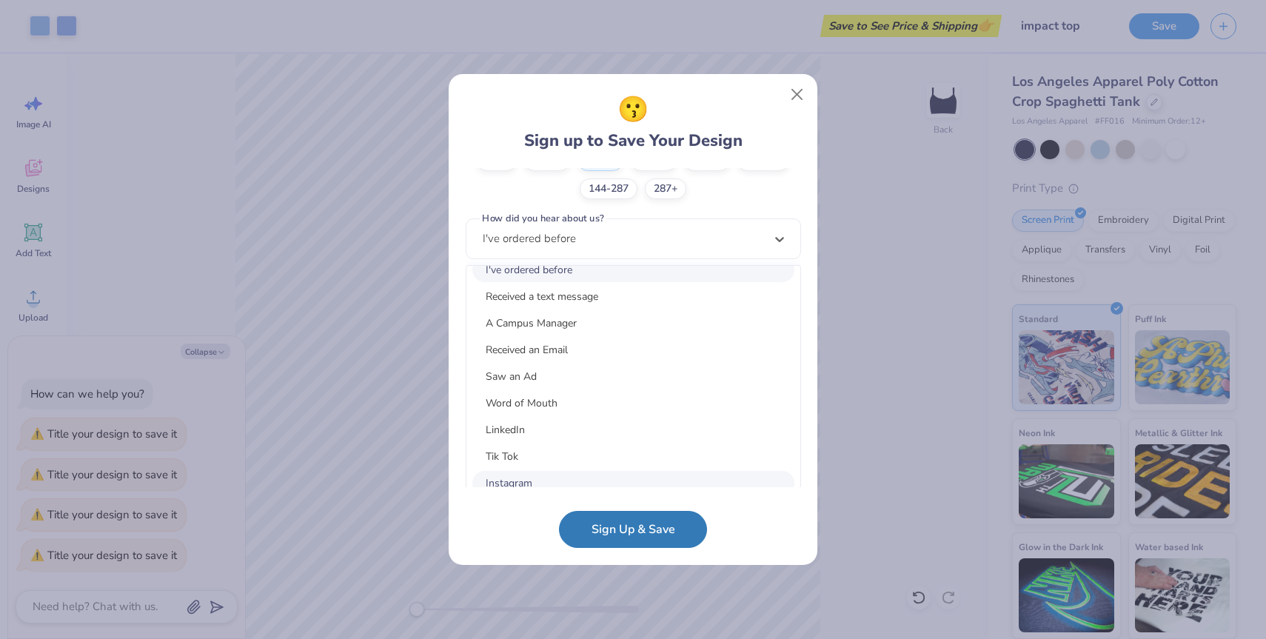
scroll to position [66, 0]
click at [515, 401] on div "Word of Mouth" at bounding box center [634, 405] width 322 height 24
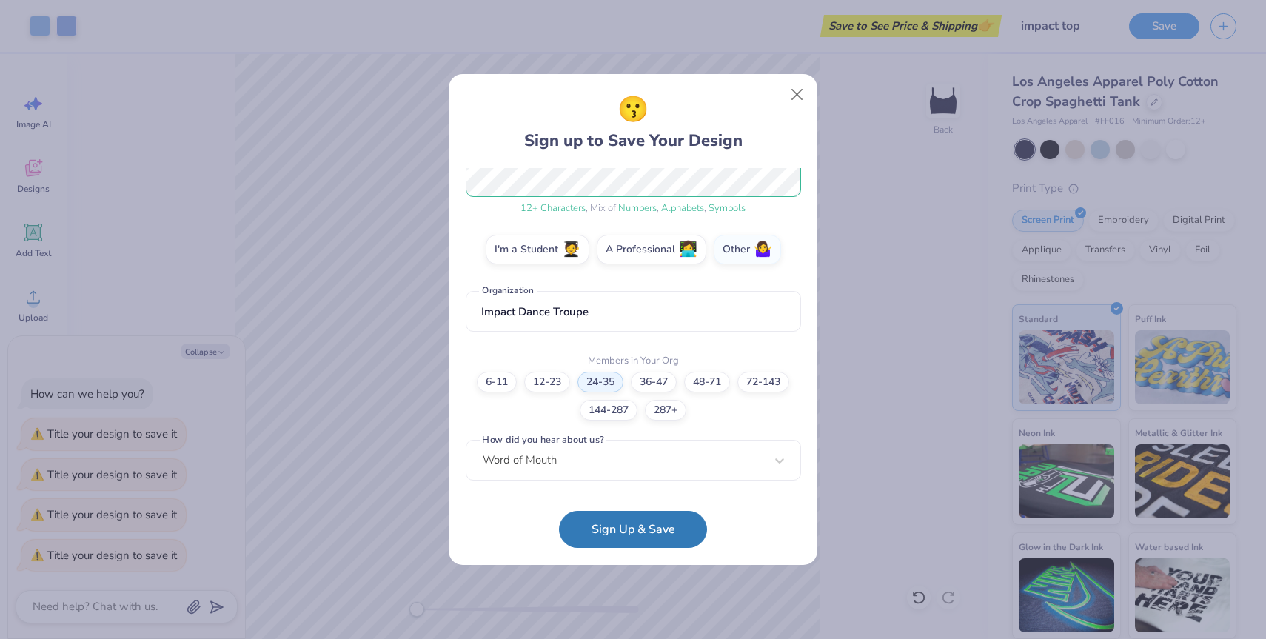
scroll to position [204, 0]
click at [594, 527] on button "Sign Up & Save" at bounding box center [633, 525] width 148 height 37
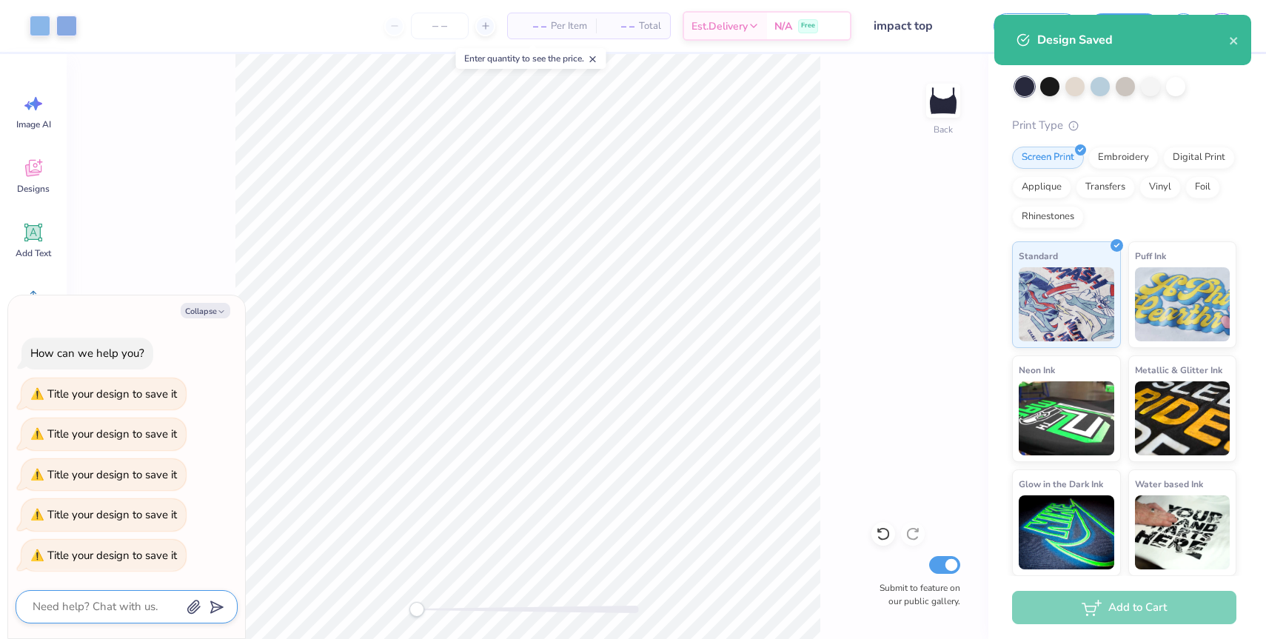
scroll to position [44, 0]
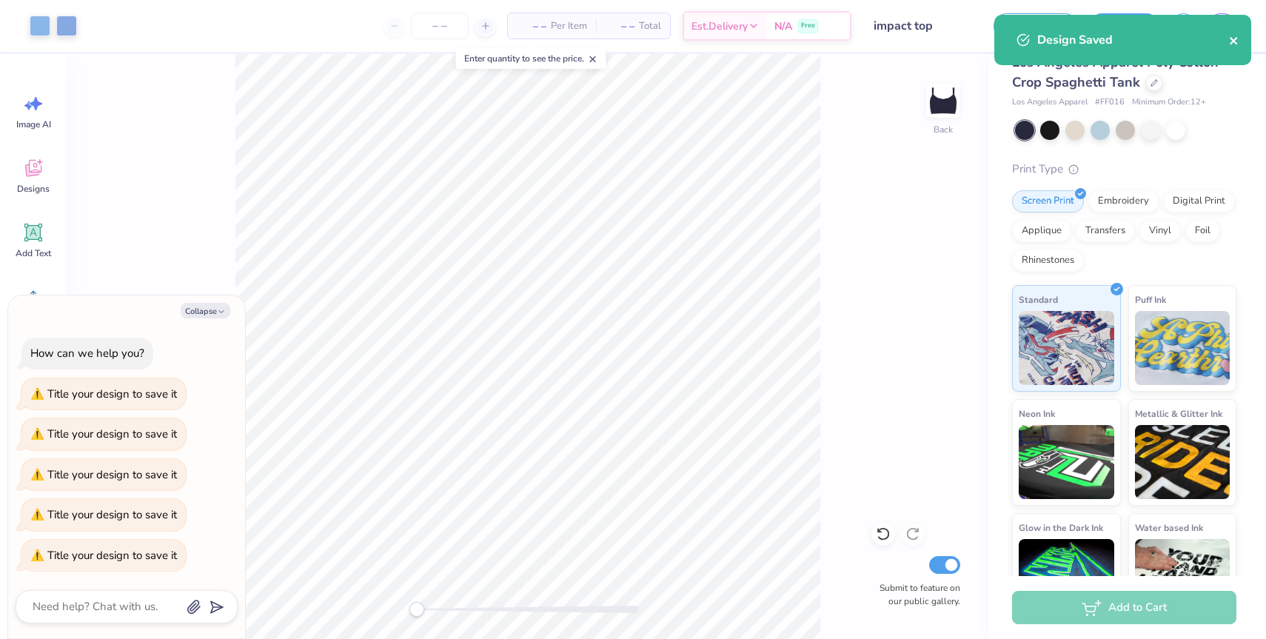
click at [832, 36] on icon "close" at bounding box center [1234, 41] width 10 height 12
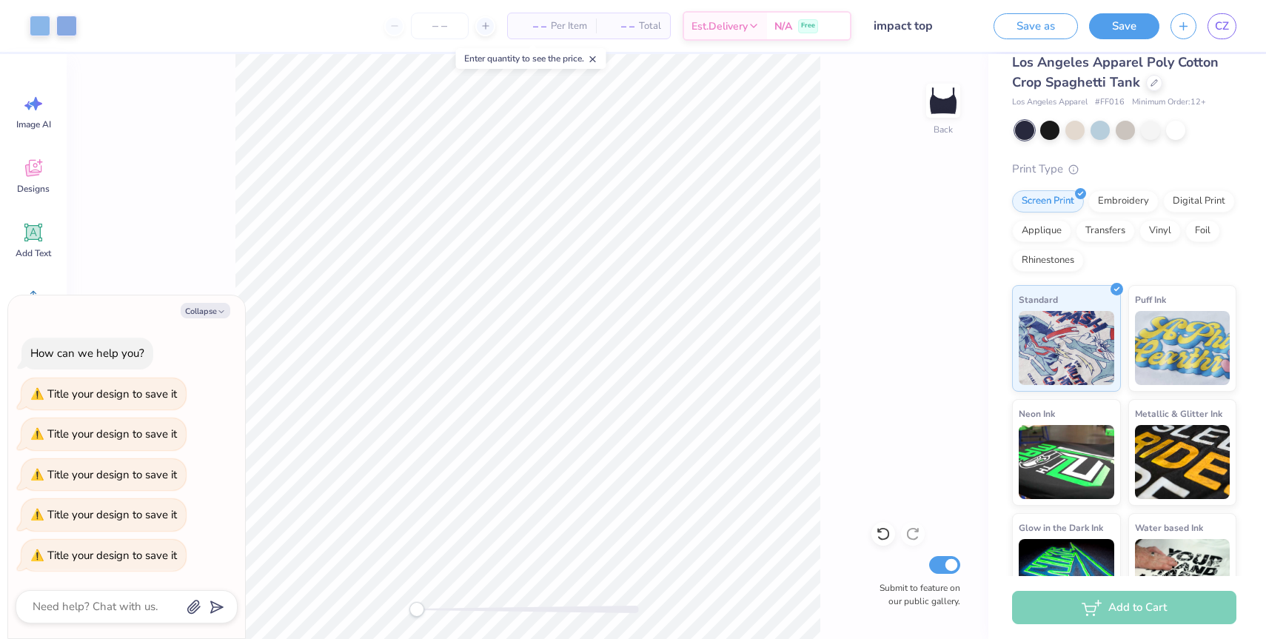
scroll to position [87, 0]
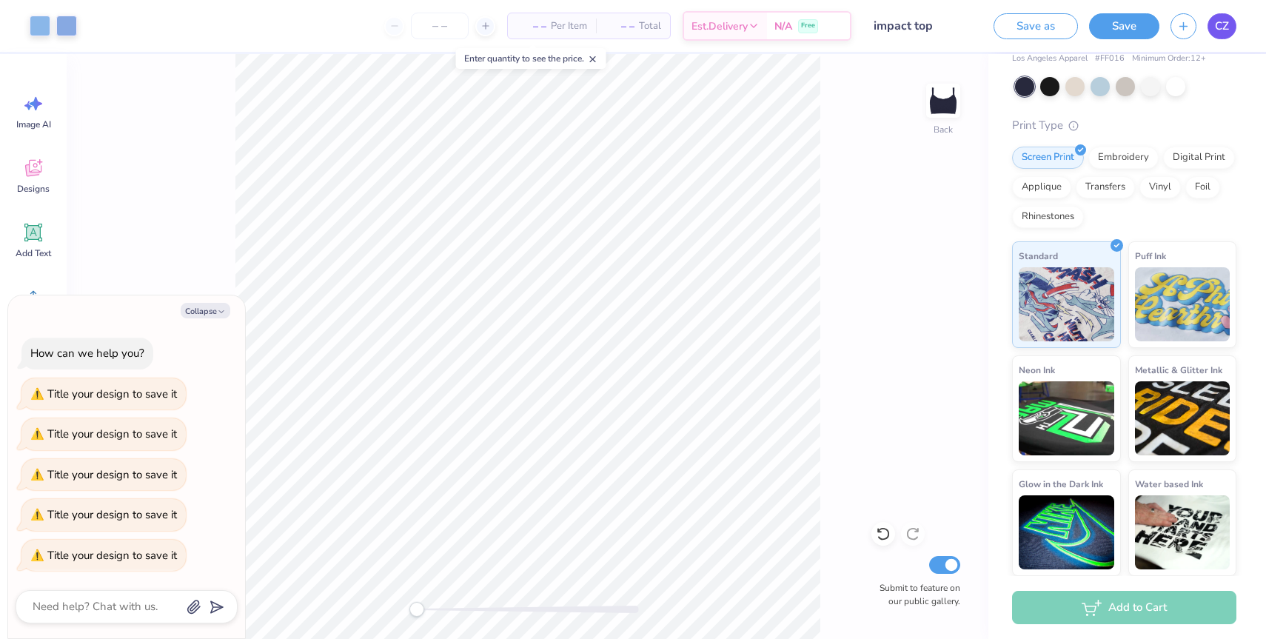
click at [832, 24] on span "CZ" at bounding box center [1222, 26] width 14 height 17
click at [832, 31] on span "CZ" at bounding box center [1222, 26] width 14 height 17
type textarea "x"
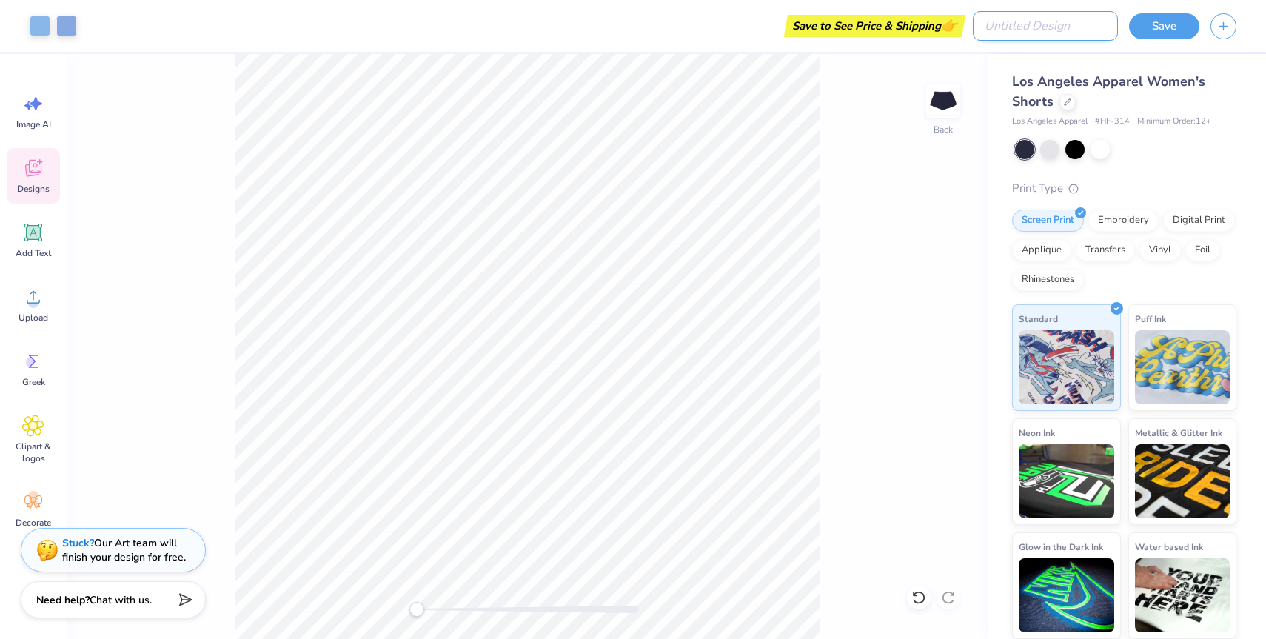
click at [1067, 22] on input "Design Title" at bounding box center [1045, 26] width 145 height 30
type input "M"
click at [987, 24] on input "Impact shorts" at bounding box center [1045, 26] width 145 height 30
type input "impact shorts"
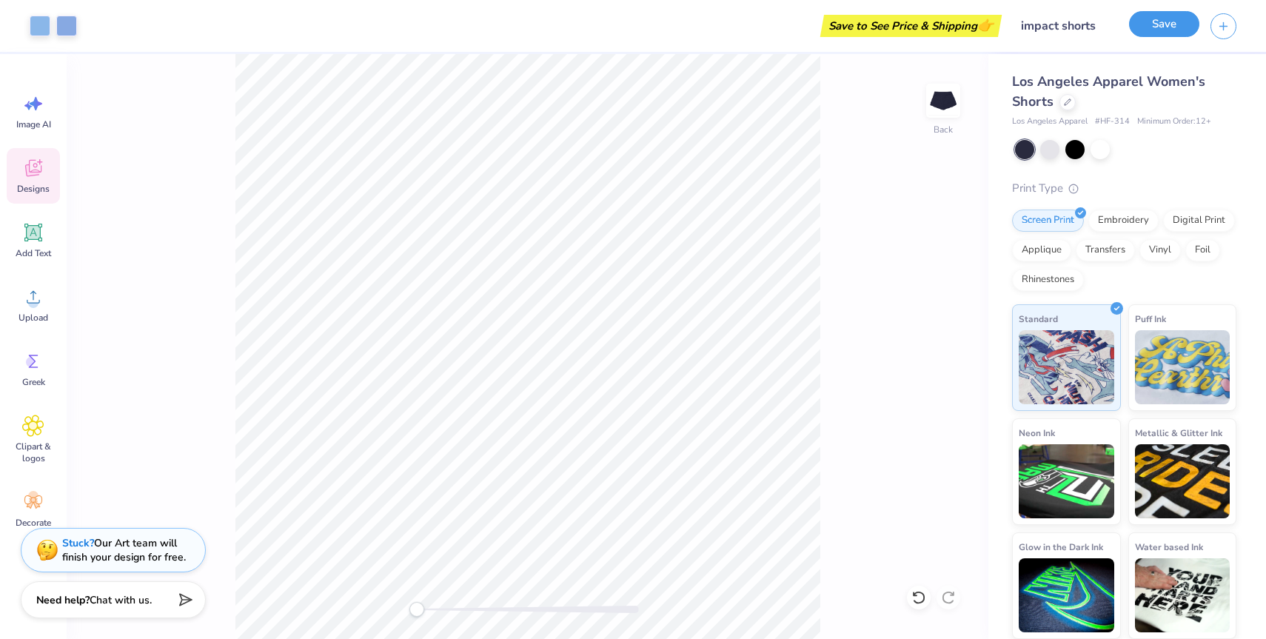
click at [1171, 24] on button "Save" at bounding box center [1164, 24] width 70 height 26
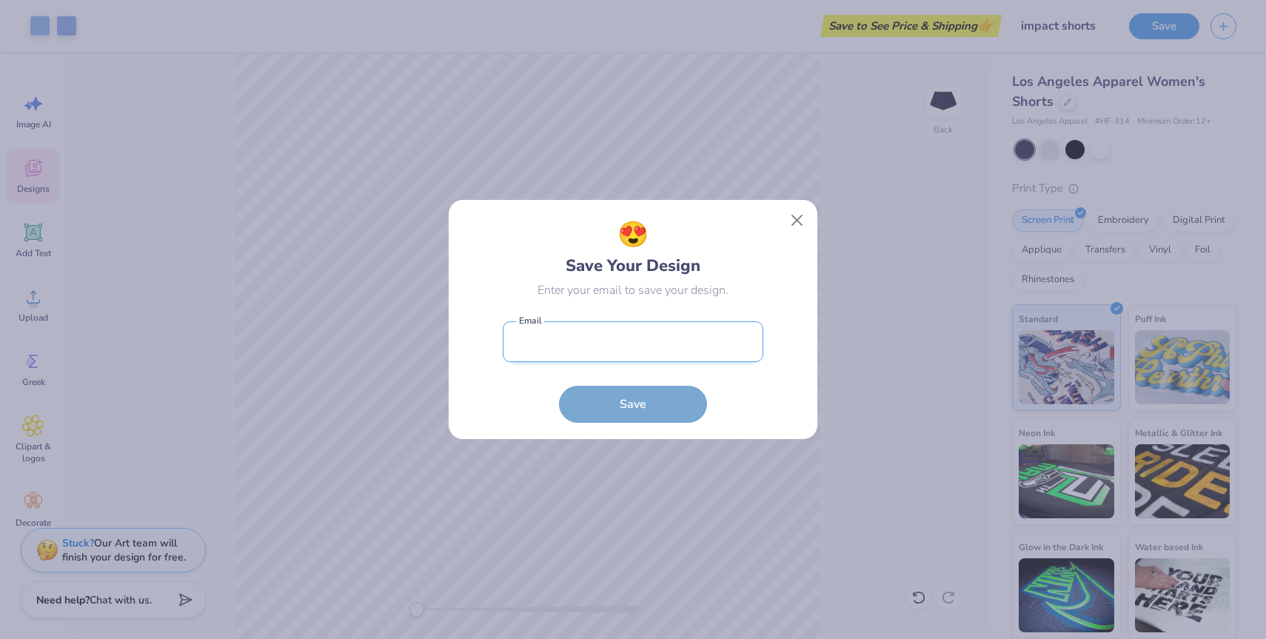
click at [628, 339] on input "email" at bounding box center [633, 341] width 261 height 41
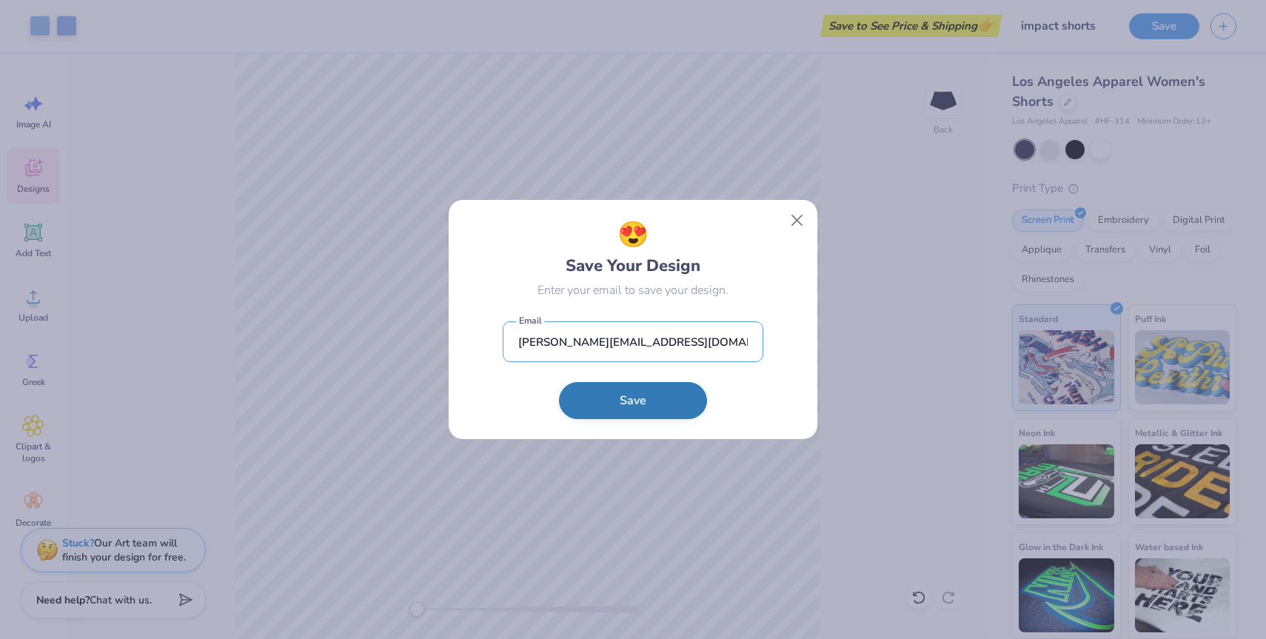
type input "[PERSON_NAME][EMAIL_ADDRESS][DOMAIN_NAME]"
click at [618, 402] on button "Save" at bounding box center [633, 400] width 148 height 37
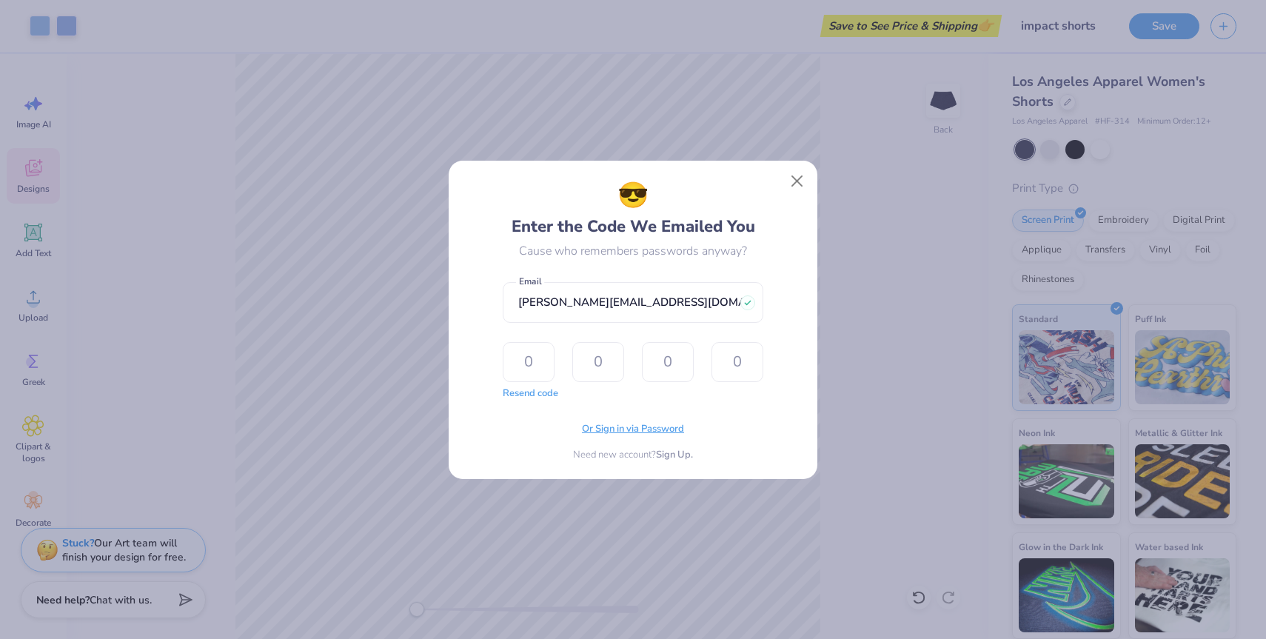
click at [593, 428] on span "Or Sign in via Password" at bounding box center [633, 429] width 102 height 15
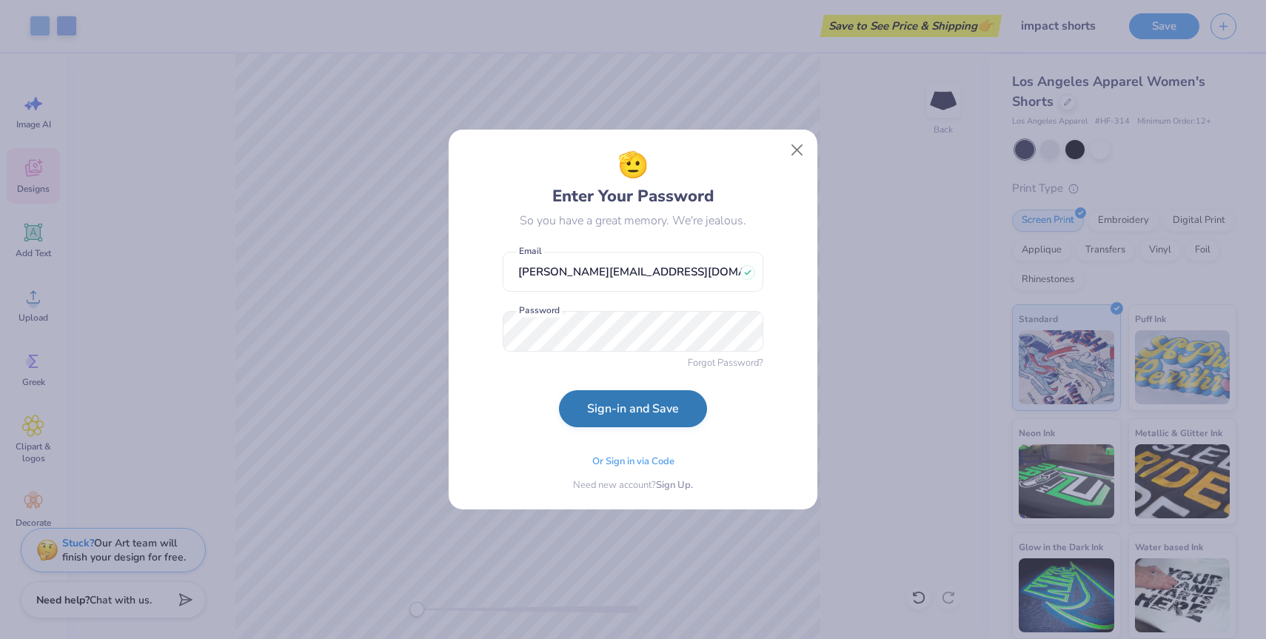
click at [595, 418] on button "Sign-in and Save" at bounding box center [633, 408] width 148 height 37
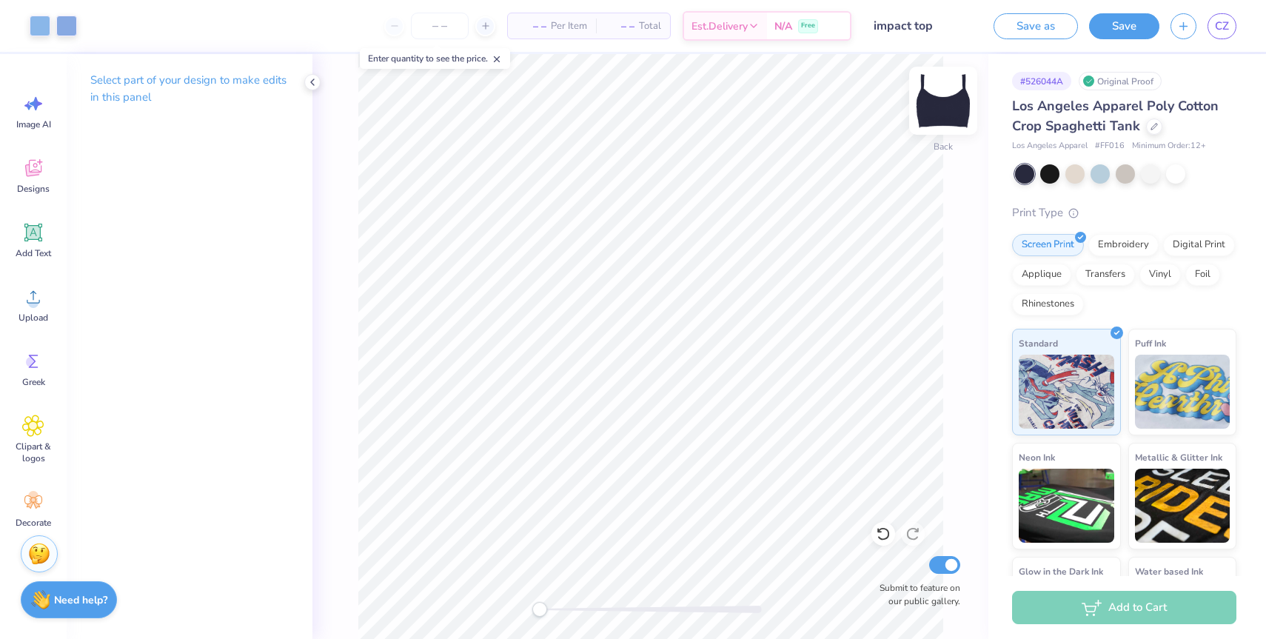
click at [946, 104] on img at bounding box center [943, 100] width 59 height 59
click at [946, 107] on img at bounding box center [943, 100] width 59 height 59
click at [1098, 30] on button "Save" at bounding box center [1124, 24] width 70 height 26
